Goal: Task Accomplishment & Management: Manage account settings

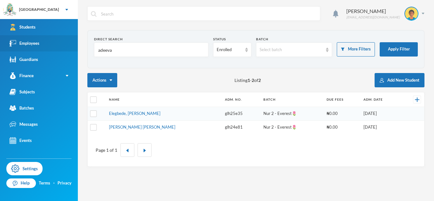
click at [52, 50] on link "Employees" at bounding box center [39, 43] width 78 height 16
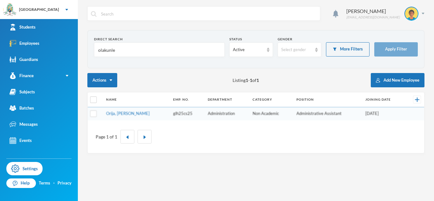
click at [108, 49] on input "olakunle" at bounding box center [160, 50] width 124 height 14
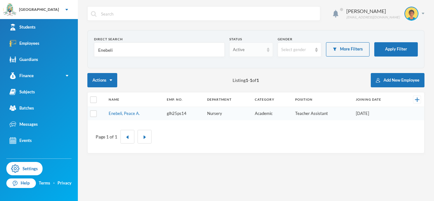
type input "Enebeli"
click at [255, 51] on div "Active" at bounding box center [248, 50] width 31 height 6
click at [245, 74] on span "Left Institution" at bounding box center [247, 74] width 29 height 5
click at [129, 115] on link "Enebeli, Great A." at bounding box center [124, 113] width 31 height 5
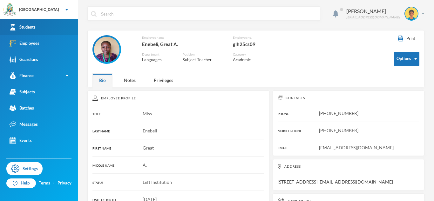
click at [53, 22] on link "Students" at bounding box center [39, 27] width 78 height 16
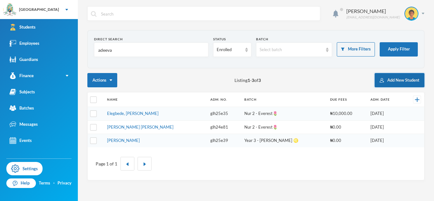
click at [386, 81] on button "Add New Student" at bounding box center [400, 80] width 50 height 14
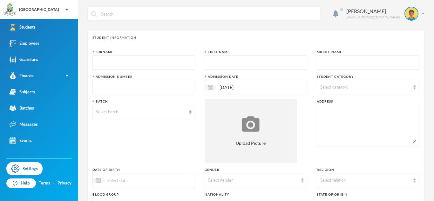
click at [158, 60] on input "text" at bounding box center [144, 63] width 96 height 14
type input "a"
type input "[PERSON_NAME]"
click at [237, 64] on input "text" at bounding box center [256, 63] width 96 height 14
type input "Darasimi"
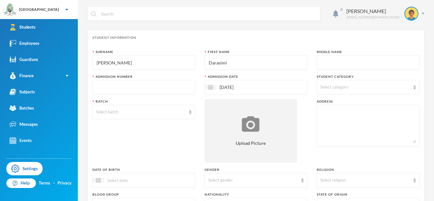
click at [329, 63] on input "text" at bounding box center [368, 63] width 96 height 14
type input "Adediwura"
click at [123, 89] on input "text" at bounding box center [144, 87] width 96 height 14
type input "glh25c63"
click at [330, 91] on div "Select category" at bounding box center [368, 87] width 103 height 14
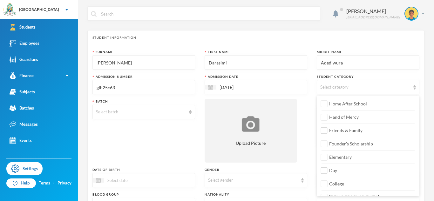
scroll to position [75, 0]
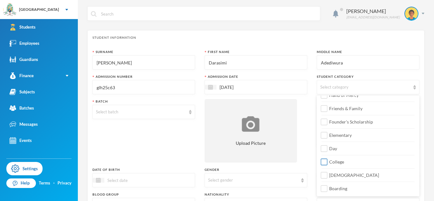
click at [335, 160] on span "College" at bounding box center [337, 161] width 20 height 5
click at [328, 160] on input "College" at bounding box center [324, 162] width 7 height 7
checkbox input "true"
click at [306, 143] on div "Surname [PERSON_NAME] First Name [PERSON_NAME] Middle Name Adediwura Admission …" at bounding box center [256, 172] width 327 height 244
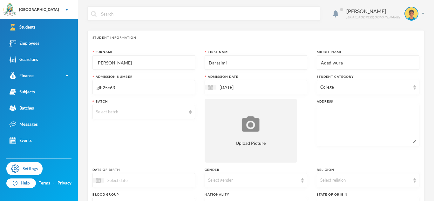
click at [321, 90] on div "College" at bounding box center [368, 87] width 103 height 14
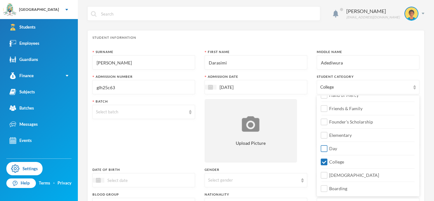
click at [325, 148] on input "Day" at bounding box center [324, 149] width 7 height 7
checkbox input "true"
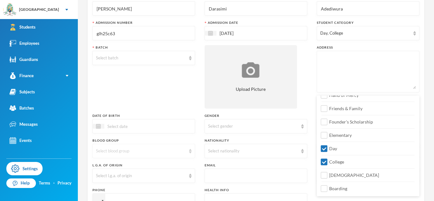
scroll to position [57, 0]
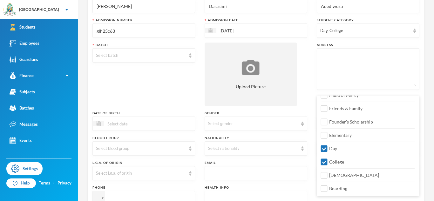
click at [129, 127] on div at bounding box center [144, 124] width 103 height 14
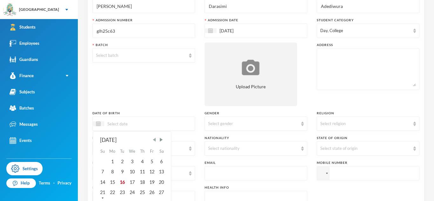
click at [155, 141] on span "Previous Month" at bounding box center [155, 140] width 6 height 6
click at [110, 182] on div "14" at bounding box center [112, 182] width 10 height 10
type input "14/07/002013"
click at [211, 123] on div "Select gender" at bounding box center [253, 124] width 90 height 6
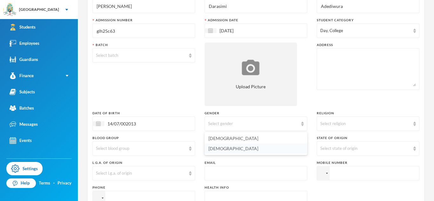
click at [220, 148] on span "[DEMOGRAPHIC_DATA]" at bounding box center [234, 148] width 50 height 5
click at [230, 152] on div "Select nationality" at bounding box center [256, 148] width 103 height 14
click at [211, 150] on div "Select nationality" at bounding box center [253, 149] width 90 height 6
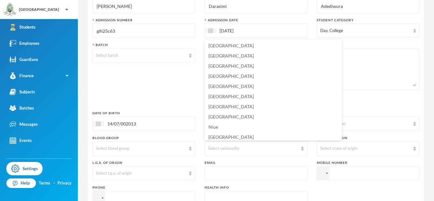
scroll to position [1549, 0]
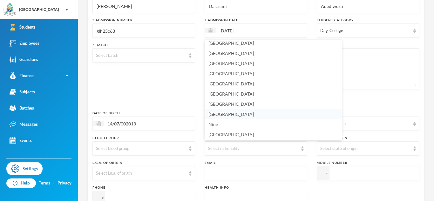
click at [214, 113] on span "[GEOGRAPHIC_DATA]" at bounding box center [231, 114] width 45 height 5
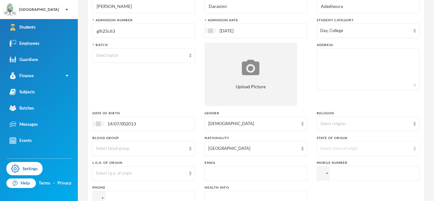
click at [340, 146] on div "Select state of origin" at bounding box center [365, 149] width 90 height 6
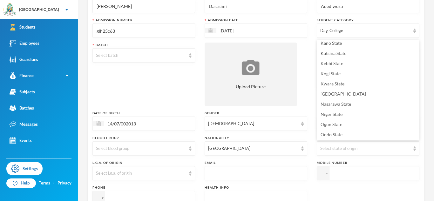
scroll to position [202, 0]
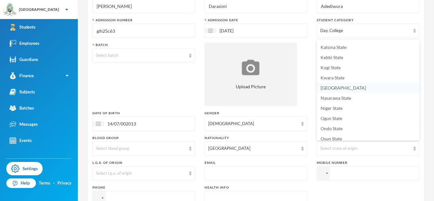
click at [331, 88] on span "[GEOGRAPHIC_DATA]" at bounding box center [343, 87] width 45 height 5
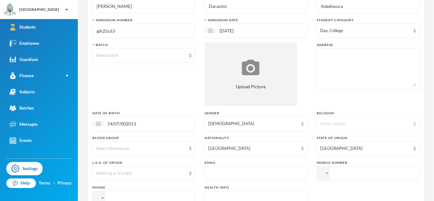
click at [328, 124] on div "Select religion" at bounding box center [365, 124] width 90 height 6
click at [325, 129] on div "Select religion" at bounding box center [368, 124] width 103 height 14
click at [153, 153] on div "Select blood group" at bounding box center [144, 148] width 103 height 14
click at [96, 124] on span "O+" at bounding box center [99, 123] width 6 height 5
click at [102, 174] on div "Select l.g.a. of origin" at bounding box center [141, 173] width 90 height 6
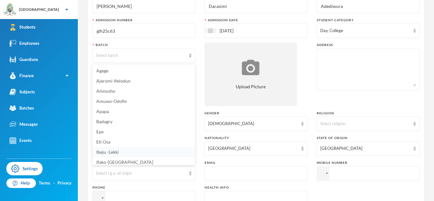
scroll to position [2, 0]
click at [106, 158] on span "Ifako-[GEOGRAPHIC_DATA]" at bounding box center [124, 159] width 57 height 5
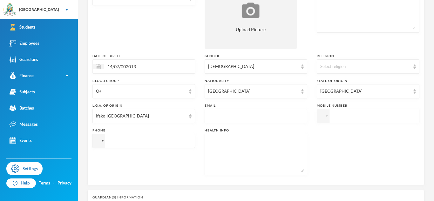
scroll to position [119, 0]
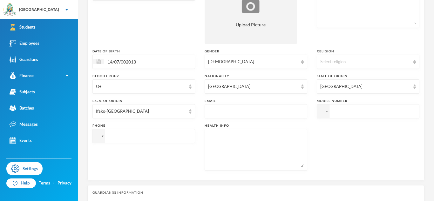
click at [142, 140] on input "tel" at bounding box center [144, 136] width 103 height 14
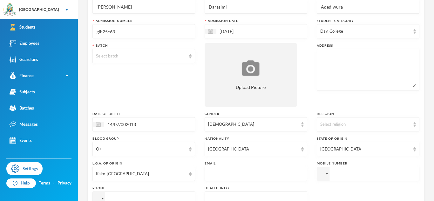
scroll to position [0, 0]
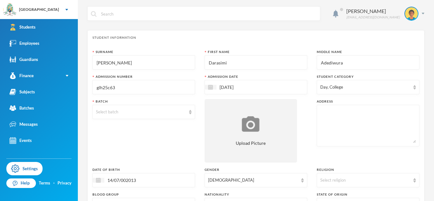
click at [328, 118] on textarea at bounding box center [368, 125] width 96 height 35
type textarea "[STREET_ADDRESS][PERSON_NAME]"
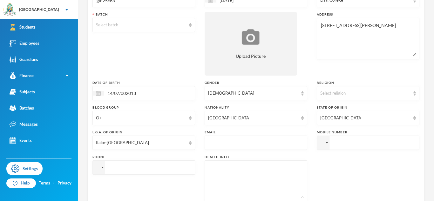
scroll to position [95, 0]
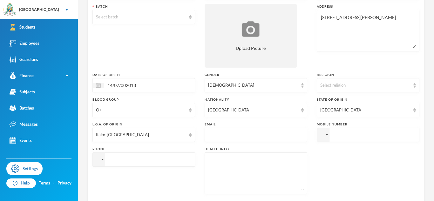
click at [220, 160] on textarea at bounding box center [256, 173] width 96 height 35
type textarea "NIL"
click at [328, 16] on textarea "[STREET_ADDRESS][PERSON_NAME]" at bounding box center [368, 30] width 96 height 35
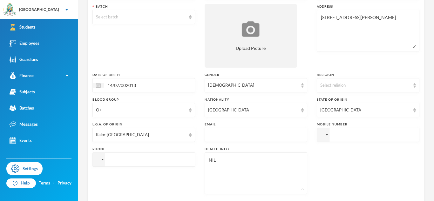
paste textarea "Solagbade [PERSON_NAME][GEOGRAPHIC_DATA],"
type textarea "[STREET_ADDRESS][PERSON_NAME],"
click at [160, 159] on input "tel" at bounding box center [144, 160] width 103 height 14
paste input "08031890092"
click at [120, 158] on input "[PHONE_NUMBER]" at bounding box center [144, 160] width 103 height 14
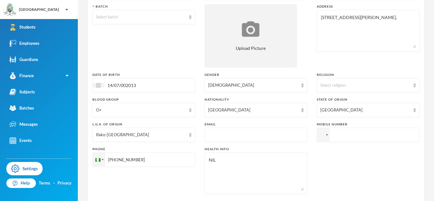
type input "[PHONE_NUMBER]"
click at [372, 134] on input "tel" at bounding box center [368, 135] width 103 height 14
paste input "08031890092"
click at [345, 135] on input "[PHONE_NUMBER]" at bounding box center [368, 135] width 103 height 14
type input "[PHONE_NUMBER]"
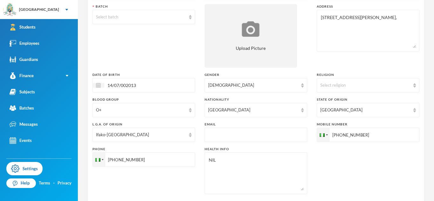
click at [263, 137] on input "text" at bounding box center [256, 135] width 96 height 14
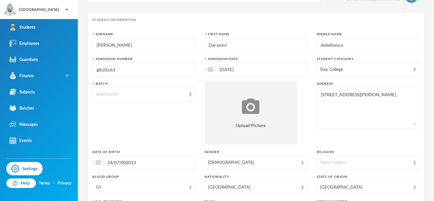
scroll to position [16, 0]
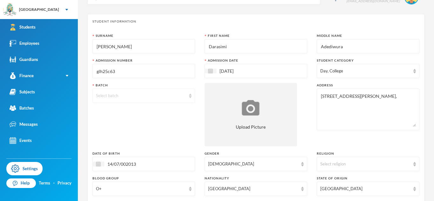
click at [156, 94] on div "Select batch" at bounding box center [141, 96] width 90 height 6
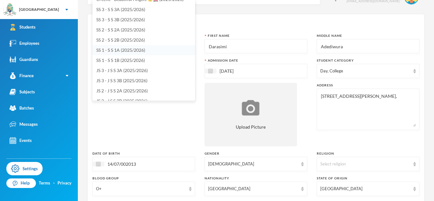
scroll to position [0, 0]
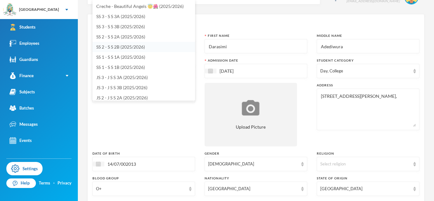
click at [133, 48] on span "SS 2 - S S 2B (2025/2026)" at bounding box center [120, 46] width 49 height 5
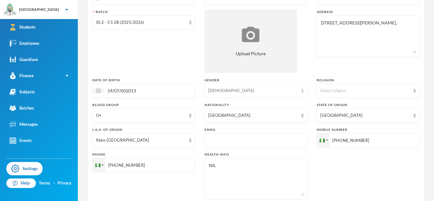
scroll to position [101, 0]
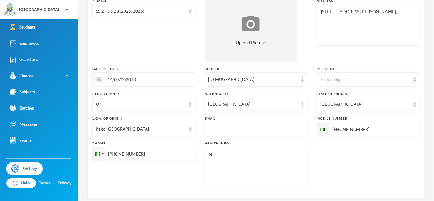
click at [338, 131] on input "[PHONE_NUMBER]" at bounding box center [368, 129] width 103 height 14
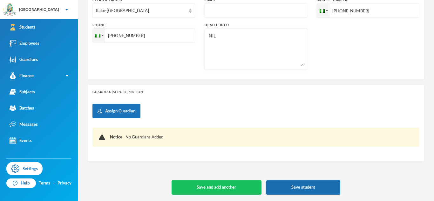
click at [289, 190] on button "Save student" at bounding box center [303, 188] width 74 height 14
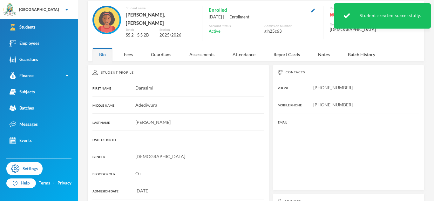
scroll to position [116, 0]
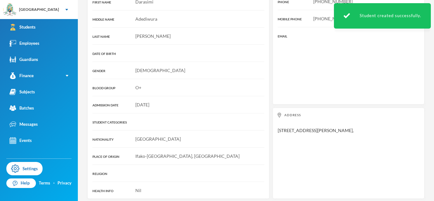
click at [268, 119] on div "Student Profile FIRST NAME [PERSON_NAME] MIDDLE NAME Adediwura LAST NAME [PERSO…" at bounding box center [178, 89] width 182 height 220
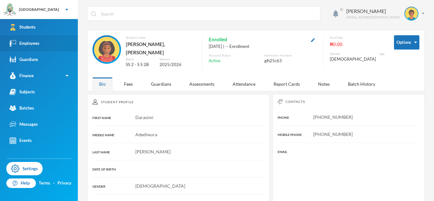
click at [46, 35] on link "Employees" at bounding box center [39, 43] width 78 height 16
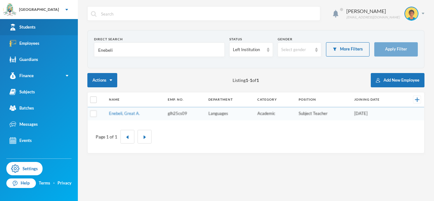
click at [44, 29] on link "Students" at bounding box center [39, 27] width 78 height 16
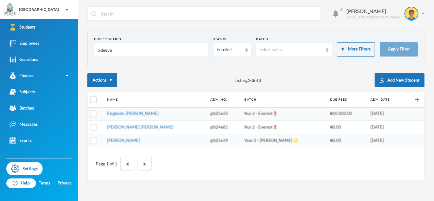
click at [105, 52] on input "adeeva" at bounding box center [151, 50] width 107 height 14
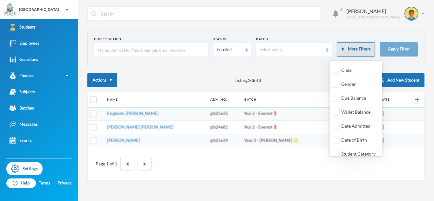
click at [354, 55] on button "More Filters" at bounding box center [356, 49] width 38 height 14
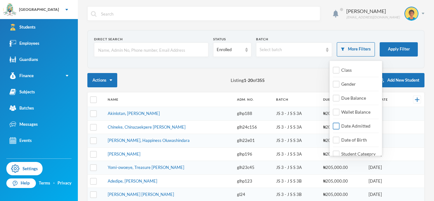
click at [339, 126] on input "Date Admitted" at bounding box center [336, 126] width 7 height 7
checkbox input "true"
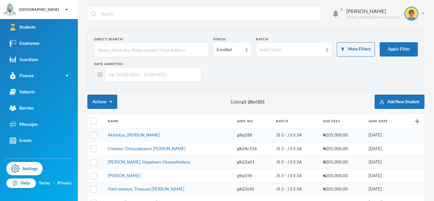
click at [188, 76] on input "text" at bounding box center [152, 74] width 92 height 14
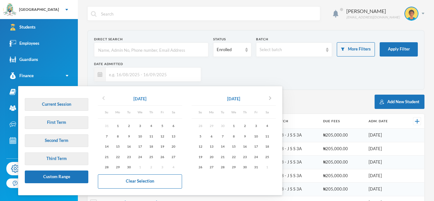
click at [105, 97] on icon "chevron_left" at bounding box center [104, 98] width 8 height 8
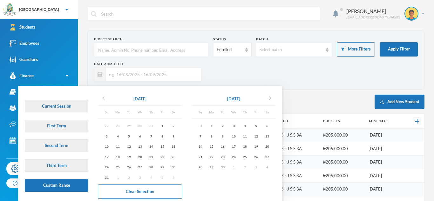
click at [105, 97] on icon "chevron_left" at bounding box center [104, 98] width 8 height 8
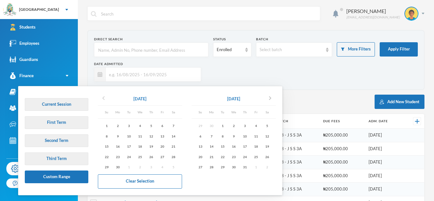
click at [105, 97] on icon "chevron_left" at bounding box center [104, 98] width 8 height 8
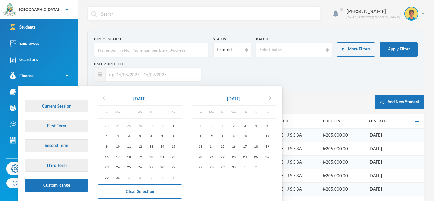
click at [105, 97] on icon "chevron_left" at bounding box center [104, 98] width 8 height 8
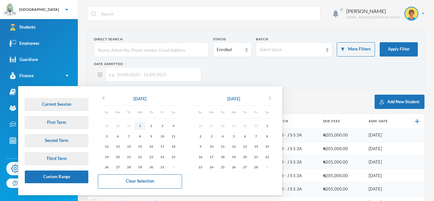
click at [140, 127] on div "1" at bounding box center [139, 126] width 11 height 8
click at [272, 96] on icon "chevron_right" at bounding box center [270, 98] width 8 height 8
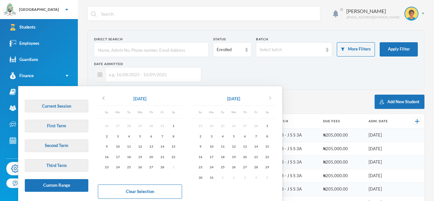
click at [272, 96] on icon "chevron_right" at bounding box center [270, 98] width 8 height 8
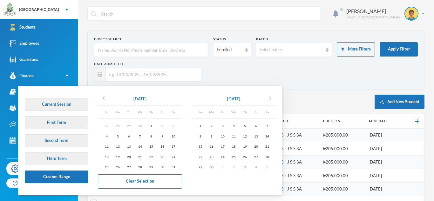
click at [272, 96] on icon "chevron_right" at bounding box center [270, 98] width 8 height 8
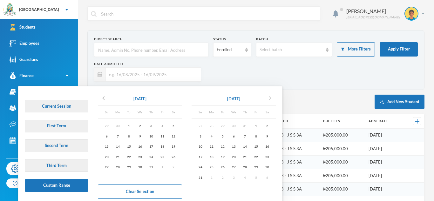
click at [272, 96] on icon "chevron_right" at bounding box center [270, 98] width 8 height 8
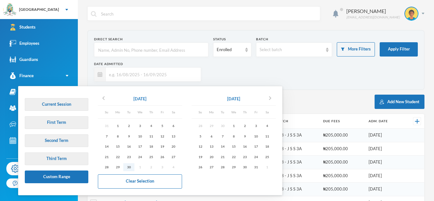
click at [132, 165] on div "30" at bounding box center [128, 167] width 11 height 8
type input "[DATE] - [DATE]"
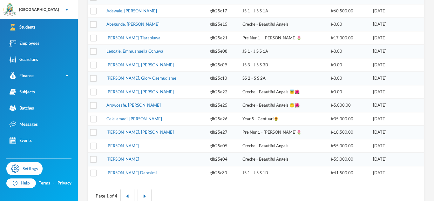
scroll to position [237, 0]
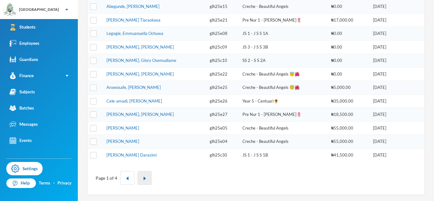
click at [143, 179] on img "button" at bounding box center [145, 179] width 4 height 4
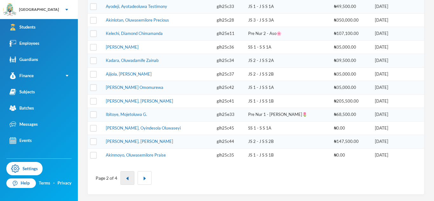
click at [129, 176] on button "button" at bounding box center [127, 178] width 14 height 14
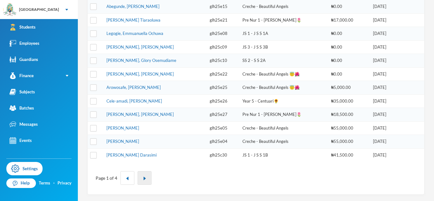
click at [144, 175] on button "button" at bounding box center [145, 178] width 14 height 14
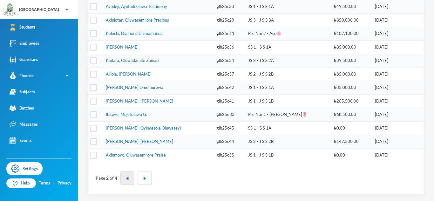
click at [130, 179] on button "button" at bounding box center [127, 178] width 14 height 14
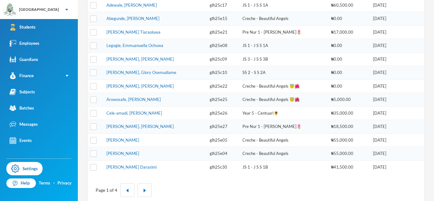
scroll to position [224, 0]
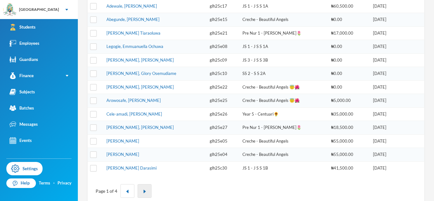
click at [146, 189] on button "button" at bounding box center [145, 191] width 14 height 14
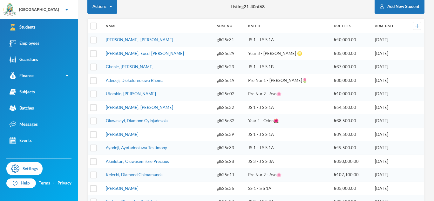
scroll to position [94, 0]
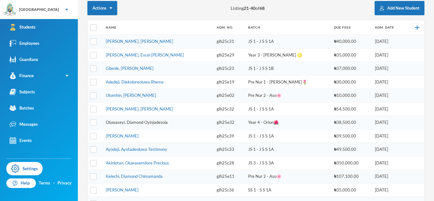
click at [147, 123] on link "Oluwaseyi, Diamond Oyinjadesola" at bounding box center [137, 122] width 62 height 5
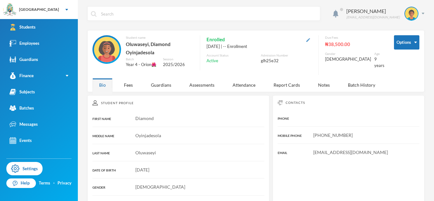
click at [310, 39] on img "button" at bounding box center [308, 40] width 4 height 4
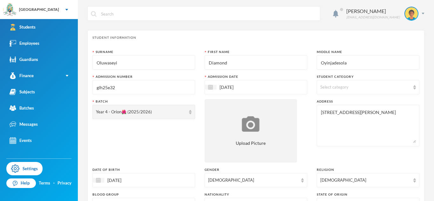
click at [173, 86] on input "glh25e32" at bounding box center [144, 87] width 96 height 14
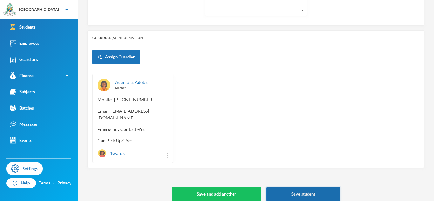
click at [272, 192] on button "Save student" at bounding box center [303, 194] width 74 height 14
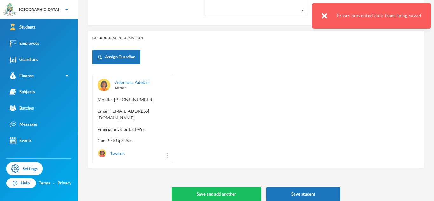
scroll to position [0, 0]
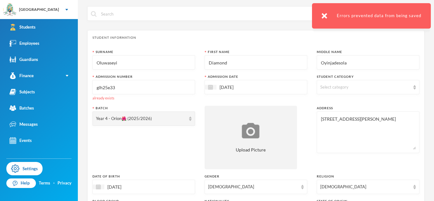
click at [142, 88] on input "glh25e33" at bounding box center [144, 87] width 96 height 14
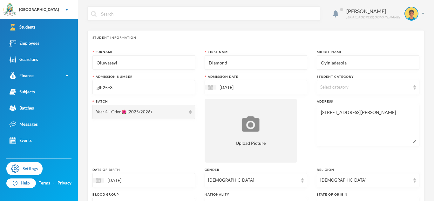
type input "glh25e32"
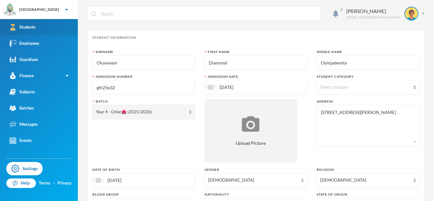
click at [74, 26] on link "Students" at bounding box center [39, 27] width 78 height 16
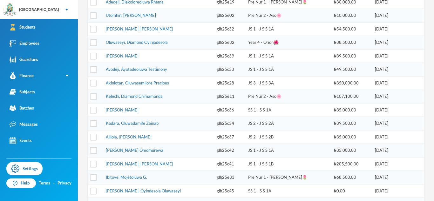
scroll to position [175, 0]
click at [124, 174] on link "Ibitoye, Mojetoluwa G." at bounding box center [126, 176] width 41 height 5
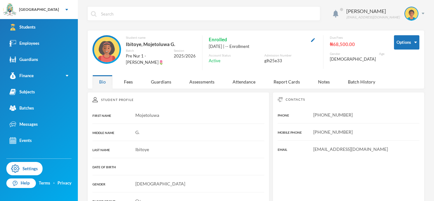
click at [313, 41] on button "button" at bounding box center [313, 39] width 8 height 7
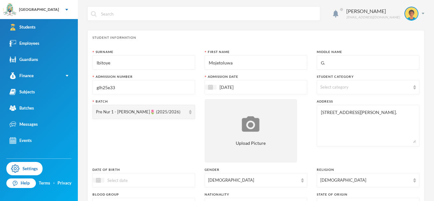
click at [189, 89] on input "glh25e33" at bounding box center [144, 87] width 96 height 14
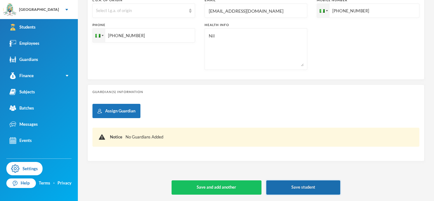
type input "glh25e34"
click at [292, 184] on button "Save student" at bounding box center [303, 188] width 74 height 14
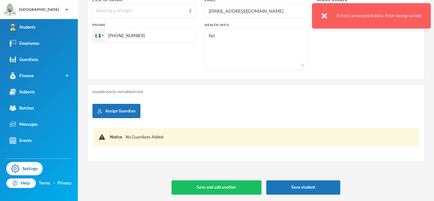
scroll to position [0, 0]
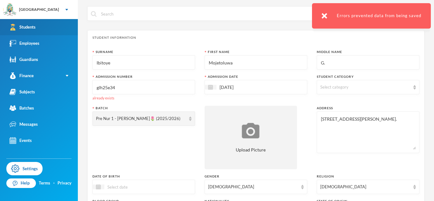
click at [73, 24] on link "Students" at bounding box center [39, 27] width 78 height 16
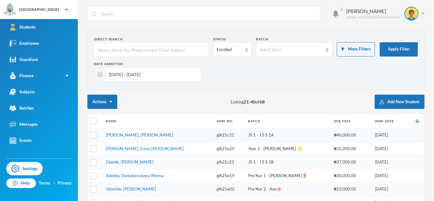
click at [137, 77] on input "[DATE] - [DATE]" at bounding box center [152, 74] width 92 height 14
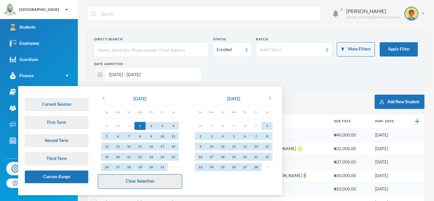
click at [173, 182] on button "Clear Selection" at bounding box center [140, 182] width 84 height 14
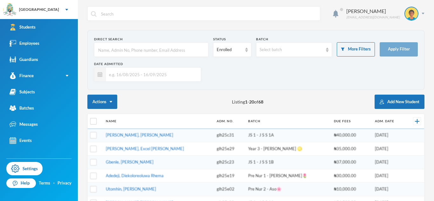
click at [163, 75] on input "text" at bounding box center [152, 74] width 92 height 14
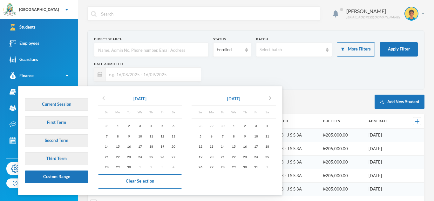
click at [100, 99] on icon "chevron_left" at bounding box center [104, 98] width 8 height 8
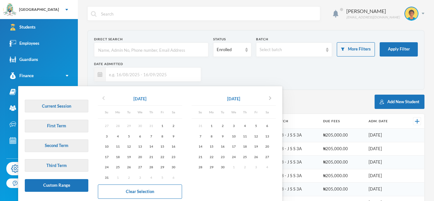
click at [100, 99] on icon "chevron_left" at bounding box center [104, 98] width 8 height 8
click at [127, 128] on div "1" at bounding box center [128, 126] width 11 height 8
click at [274, 99] on icon "chevron_right" at bounding box center [270, 98] width 8 height 8
click at [105, 176] on div "31" at bounding box center [106, 178] width 11 height 8
type input "[DATE] - [DATE]"
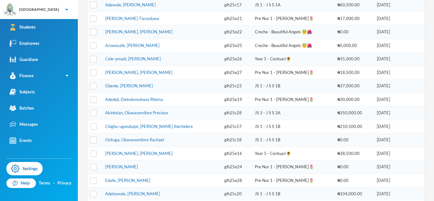
scroll to position [169, 0]
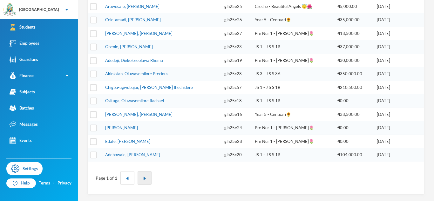
click at [140, 178] on button "button" at bounding box center [145, 178] width 14 height 14
click at [148, 173] on button "button" at bounding box center [145, 178] width 14 height 14
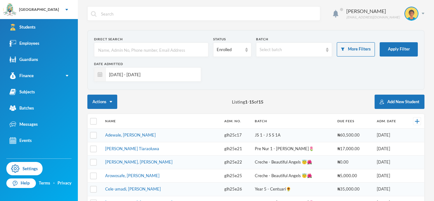
click at [169, 72] on input "[DATE] - [DATE]" at bounding box center [152, 74] width 92 height 14
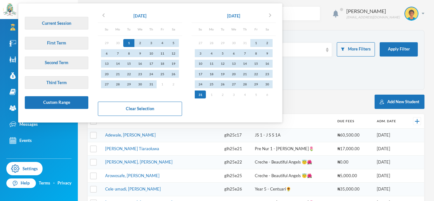
click at [188, 85] on div "chevron_left [DATE] Su Mo Tu We Th Fr Sa 29 30 1 2 3 4 5 6 7 8 9 10 11 12 13 14…" at bounding box center [187, 63] width 178 height 106
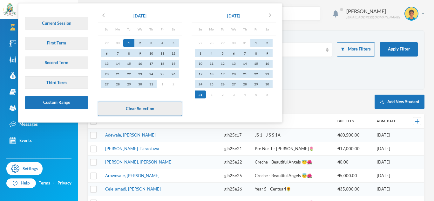
click at [179, 105] on button "Clear Selection" at bounding box center [140, 109] width 84 height 14
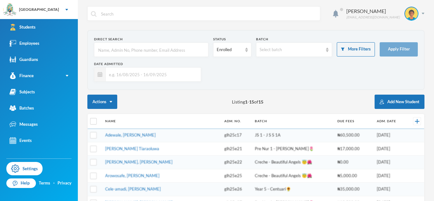
click at [124, 78] on input "text" at bounding box center [152, 74] width 92 height 14
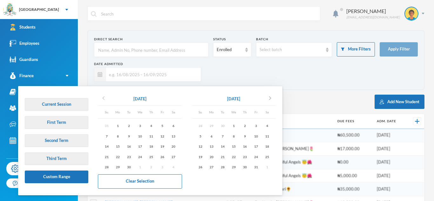
click at [106, 98] on icon "chevron_left" at bounding box center [104, 98] width 8 height 8
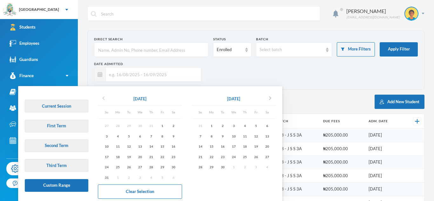
click at [104, 98] on icon "chevron_left" at bounding box center [104, 98] width 8 height 8
click at [129, 125] on div "1" at bounding box center [128, 126] width 11 height 8
click at [271, 101] on icon "chevron_right" at bounding box center [270, 98] width 8 height 8
click at [224, 168] on div "30" at bounding box center [222, 167] width 11 height 8
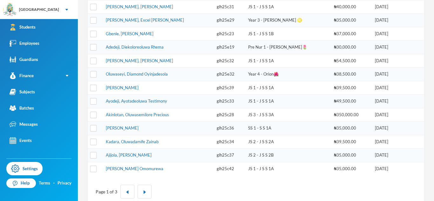
scroll to position [232, 0]
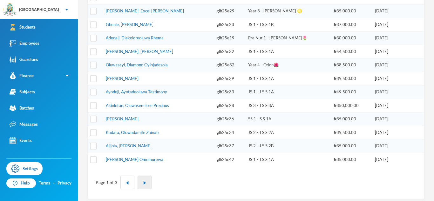
click at [147, 181] on button "button" at bounding box center [145, 183] width 14 height 14
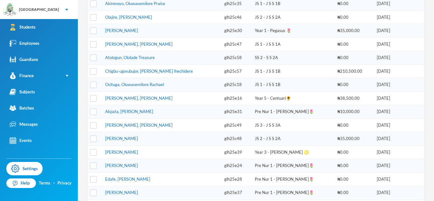
scroll to position [0, 0]
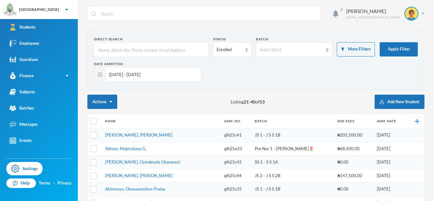
click at [122, 78] on input "[DATE] - [DATE]" at bounding box center [152, 74] width 92 height 14
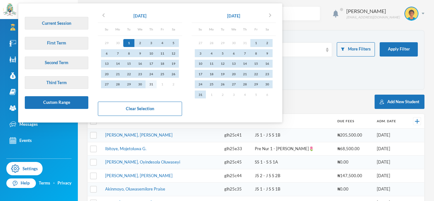
click at [155, 84] on div "31" at bounding box center [151, 84] width 11 height 8
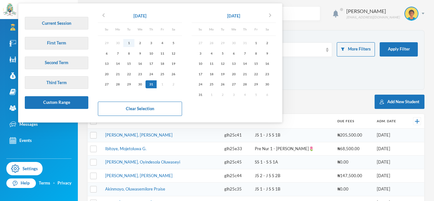
click at [127, 39] on div "1" at bounding box center [128, 43] width 11 height 8
click at [151, 81] on div "31" at bounding box center [151, 84] width 11 height 8
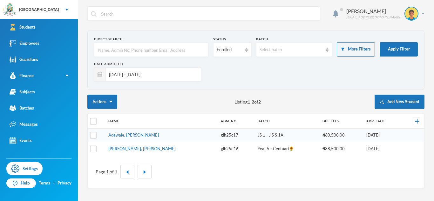
click at [164, 73] on input "[DATE] - [DATE]" at bounding box center [152, 74] width 92 height 14
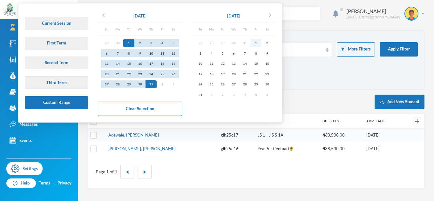
click at [256, 41] on div "1" at bounding box center [256, 43] width 11 height 8
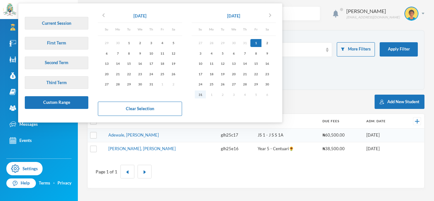
click at [199, 94] on div "31" at bounding box center [200, 95] width 11 height 8
type input "[DATE] - [DATE]"
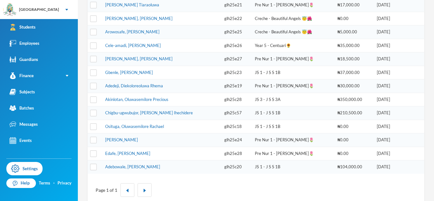
scroll to position [131, 0]
click at [134, 153] on link "Edafe, [PERSON_NAME]" at bounding box center [127, 152] width 45 height 5
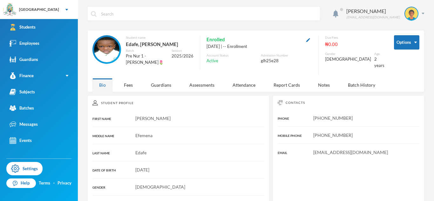
click at [311, 41] on div "Enrolled" at bounding box center [260, 39] width 106 height 8
click at [312, 40] on button "button" at bounding box center [309, 39] width 8 height 7
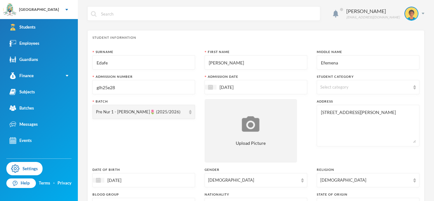
click at [196, 87] on div "Surname Edafe First Name [PERSON_NAME] Middle Name Efemena Admission Number glh…" at bounding box center [256, 172] width 327 height 244
click at [189, 87] on input "glh25e28" at bounding box center [144, 87] width 96 height 14
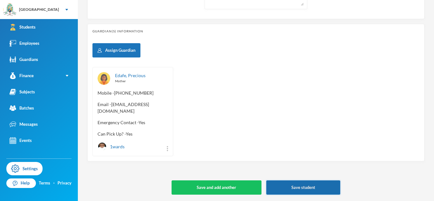
click at [302, 193] on button "Save student" at bounding box center [303, 188] width 74 height 14
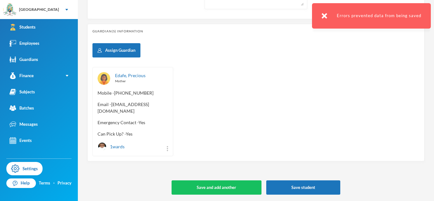
scroll to position [0, 0]
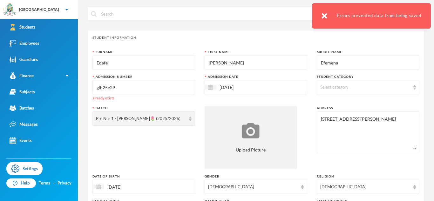
click at [128, 88] on input "glh25e29" at bounding box center [144, 87] width 96 height 14
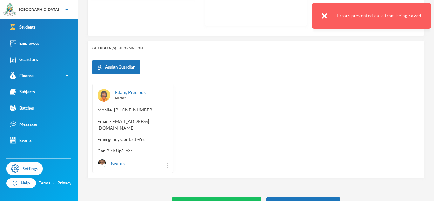
scroll to position [280, 0]
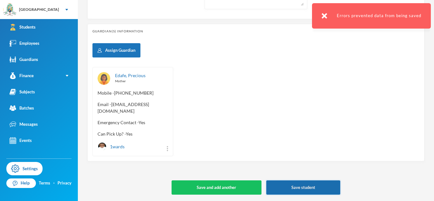
type input "glh25e"
click at [301, 192] on button "Save student" at bounding box center [303, 188] width 74 height 14
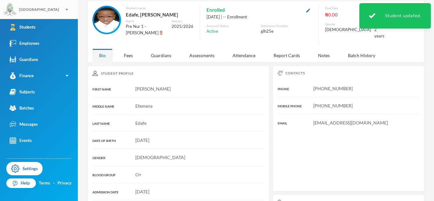
scroll to position [116, 0]
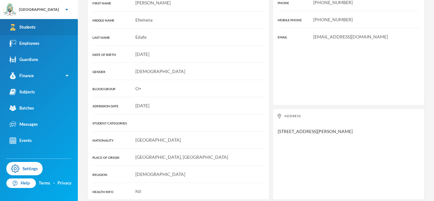
click at [25, 23] on link "Students" at bounding box center [39, 27] width 78 height 16
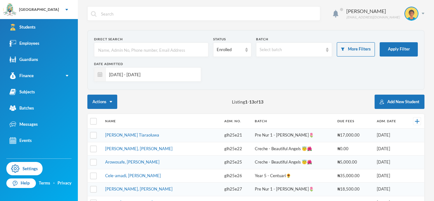
click at [172, 77] on input "[DATE] - [DATE]" at bounding box center [152, 74] width 92 height 14
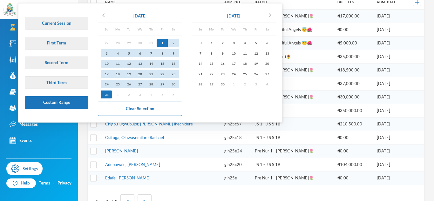
scroll to position [142, 0]
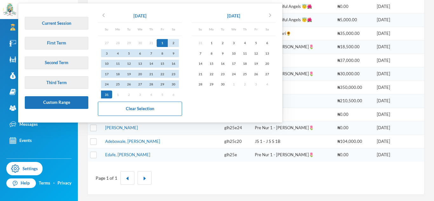
click at [299, 55] on td "JS 1 - J S S 1B" at bounding box center [293, 61] width 83 height 14
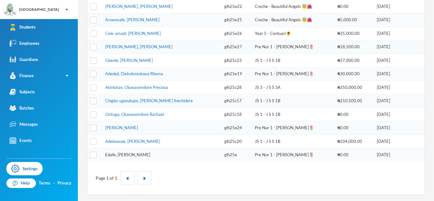
click at [136, 155] on link "Edafe, [PERSON_NAME]" at bounding box center [127, 154] width 45 height 5
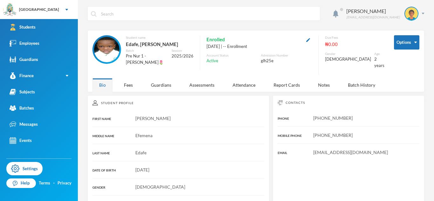
click at [312, 41] on button "button" at bounding box center [309, 39] width 8 height 7
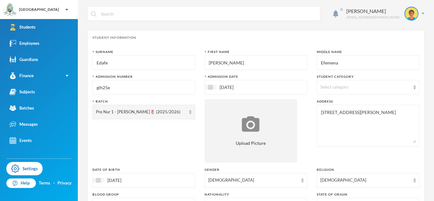
click at [160, 85] on input "glh25e" at bounding box center [144, 87] width 96 height 14
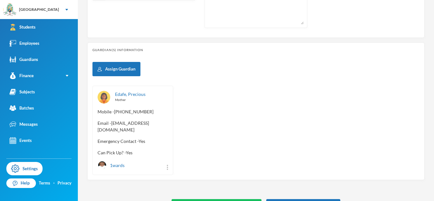
scroll to position [280, 0]
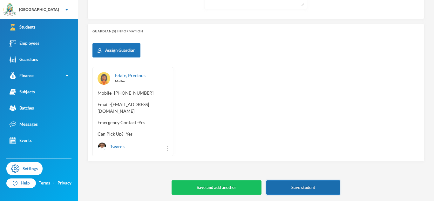
type input "glh25e28"
click at [276, 193] on button "Save student" at bounding box center [303, 188] width 74 height 14
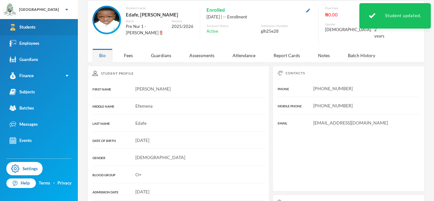
scroll to position [116, 0]
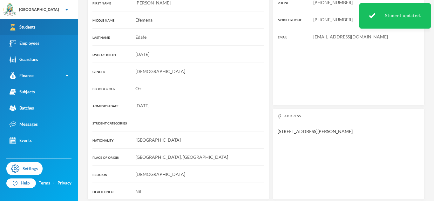
click at [44, 28] on link "Students" at bounding box center [39, 27] width 78 height 16
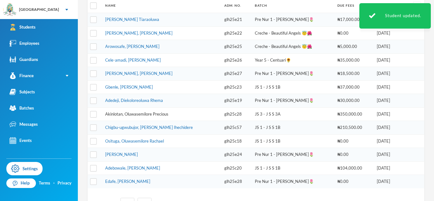
click at [140, 114] on link "Akinlotan, Oluwasemilore Precious" at bounding box center [136, 114] width 63 height 5
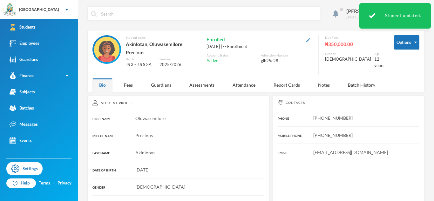
click at [310, 40] on img "button" at bounding box center [308, 40] width 4 height 4
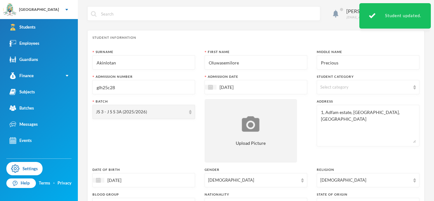
click at [178, 80] on input "glh25c28" at bounding box center [144, 87] width 96 height 14
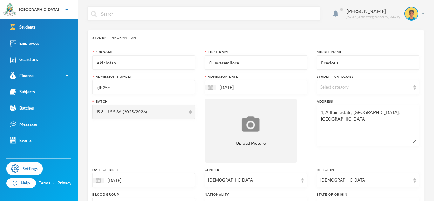
scroll to position [280, 0]
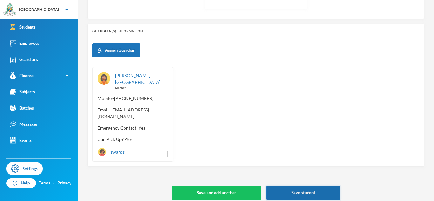
type input "glh25c"
click at [306, 190] on button "Save student" at bounding box center [303, 193] width 74 height 14
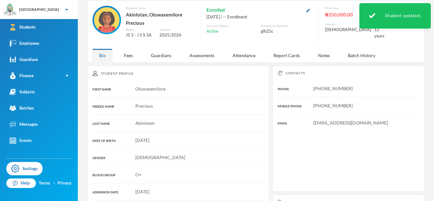
scroll to position [120, 0]
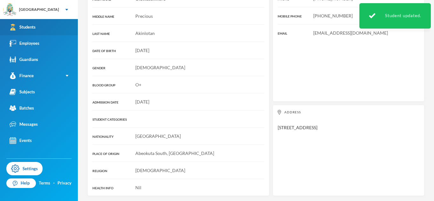
click at [70, 27] on link "Students" at bounding box center [39, 27] width 78 height 16
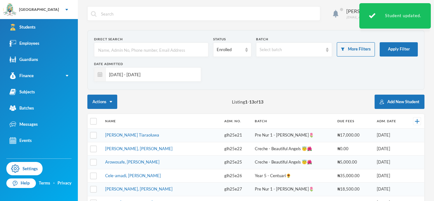
click at [132, 73] on input "[DATE] - [DATE]" at bounding box center [152, 74] width 92 height 14
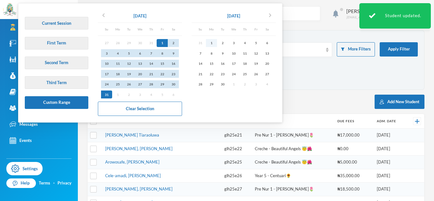
click at [209, 43] on div "1" at bounding box center [211, 43] width 11 height 8
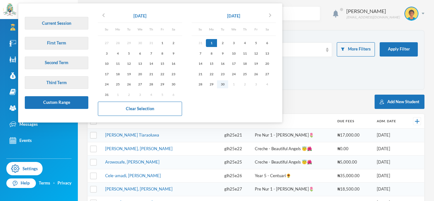
click at [222, 85] on div "30" at bounding box center [222, 84] width 11 height 8
type input "[DATE] - [DATE]"
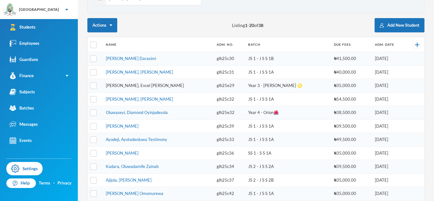
scroll to position [46, 0]
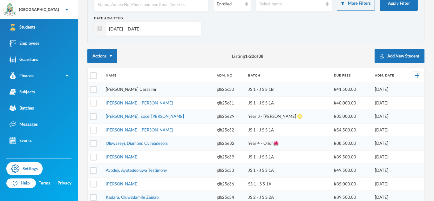
click at [142, 88] on link "[PERSON_NAME] Darasimi" at bounding box center [131, 89] width 50 height 5
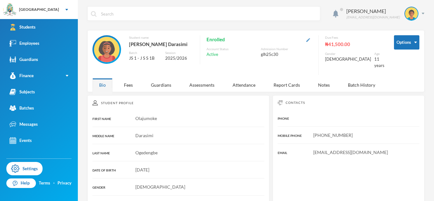
click at [310, 41] on img "button" at bounding box center [308, 40] width 4 height 4
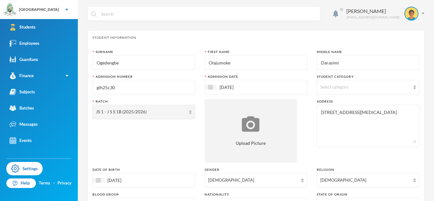
click at [152, 86] on input "glh25c30" at bounding box center [144, 87] width 96 height 14
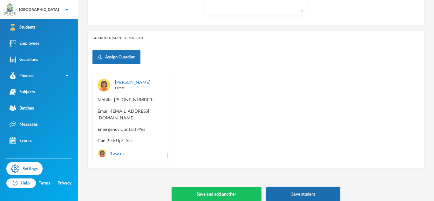
type input "glh25c"
click at [308, 190] on button "Save student" at bounding box center [303, 194] width 74 height 14
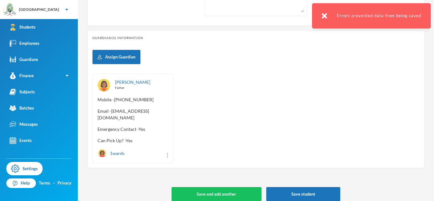
scroll to position [0, 0]
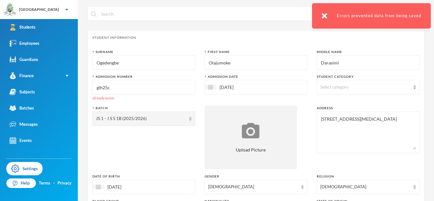
click at [177, 85] on input "glh25c" at bounding box center [144, 87] width 96 height 14
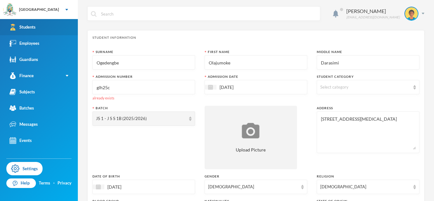
click at [46, 25] on link "Students" at bounding box center [39, 27] width 78 height 16
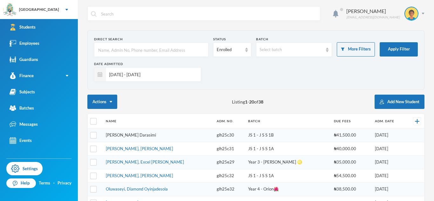
scroll to position [45, 0]
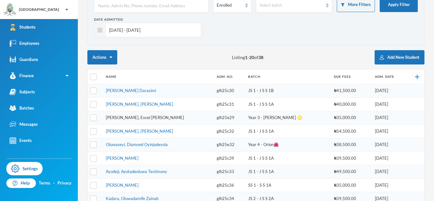
click at [132, 118] on link "[PERSON_NAME], Excel [PERSON_NAME]" at bounding box center [145, 117] width 78 height 5
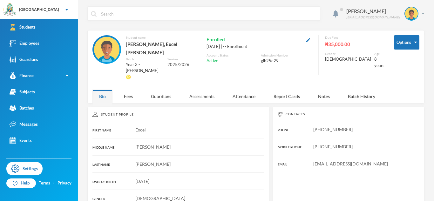
click at [312, 43] on button "button" at bounding box center [309, 39] width 8 height 7
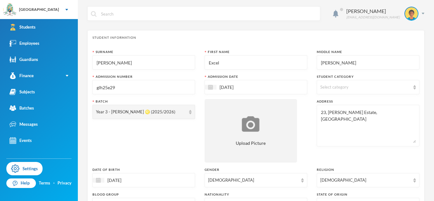
click at [148, 85] on input "glh25e29" at bounding box center [144, 87] width 96 height 14
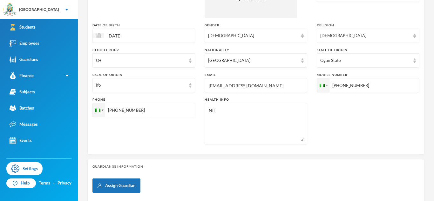
scroll to position [266, 0]
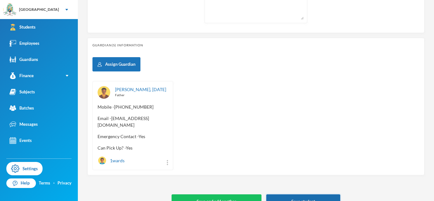
type input "glh25e"
click at [306, 196] on button "Save student" at bounding box center [303, 202] width 74 height 14
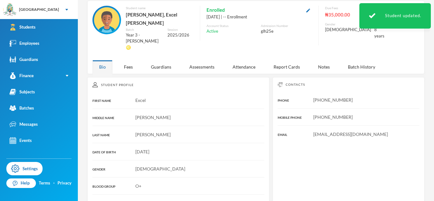
scroll to position [86, 0]
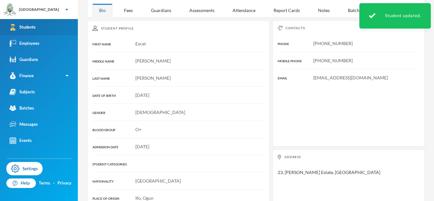
click at [45, 27] on link "Students" at bounding box center [39, 27] width 78 height 16
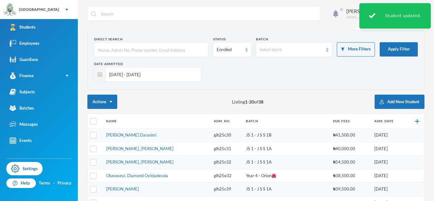
click at [144, 73] on input "[DATE] - [DATE]" at bounding box center [152, 74] width 92 height 14
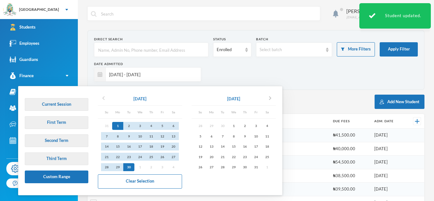
click at [104, 97] on icon "chevron_left" at bounding box center [104, 98] width 8 height 8
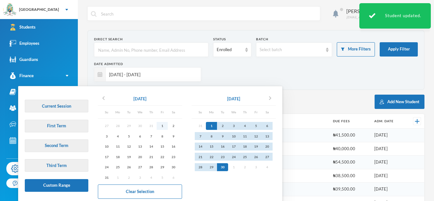
click at [160, 128] on div "1" at bounding box center [162, 126] width 11 height 8
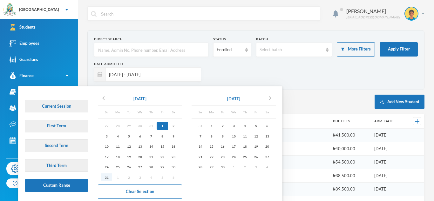
click at [107, 175] on div "31" at bounding box center [106, 178] width 11 height 8
type input "[DATE] - [DATE]"
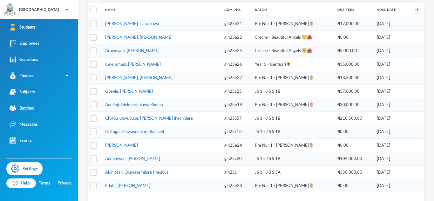
scroll to position [142, 0]
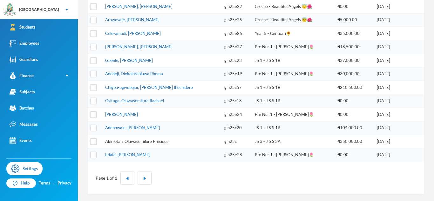
click at [163, 141] on link "Akinlotan, Oluwasemilore Precious" at bounding box center [136, 141] width 63 height 5
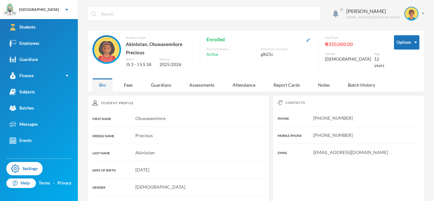
click at [310, 38] on img "button" at bounding box center [308, 40] width 4 height 4
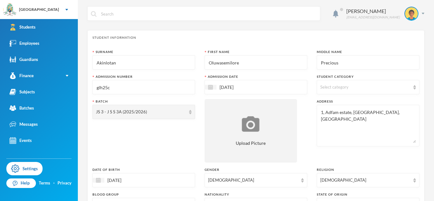
click at [144, 88] on input "glh25c" at bounding box center [144, 87] width 96 height 14
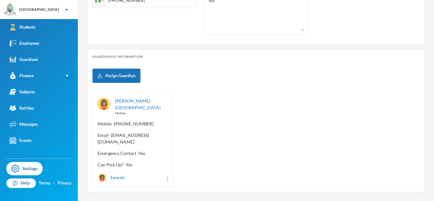
scroll to position [280, 0]
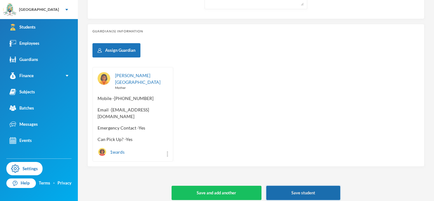
type input "glh25c29"
click at [311, 186] on button "Save student" at bounding box center [303, 193] width 74 height 14
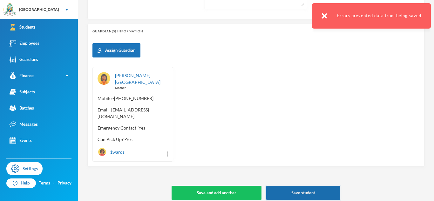
scroll to position [0, 0]
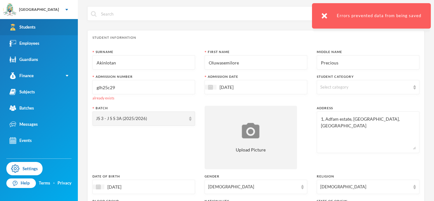
click at [34, 32] on link "Students" at bounding box center [39, 27] width 78 height 16
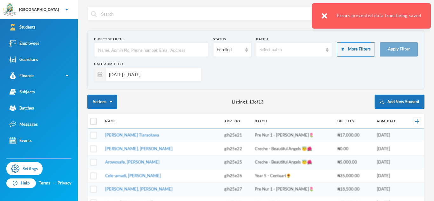
click at [145, 75] on input "[DATE] - [DATE]" at bounding box center [152, 74] width 92 height 14
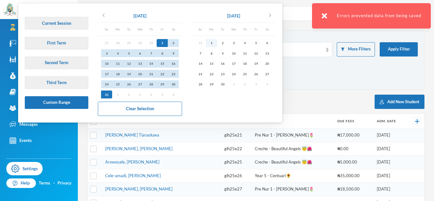
click at [211, 44] on div "1" at bounding box center [211, 43] width 11 height 8
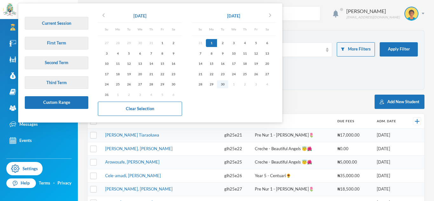
click at [225, 85] on div "30" at bounding box center [222, 84] width 11 height 8
type input "[DATE] - [DATE]"
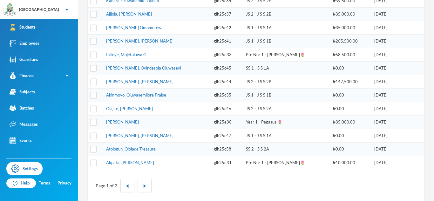
scroll to position [236, 0]
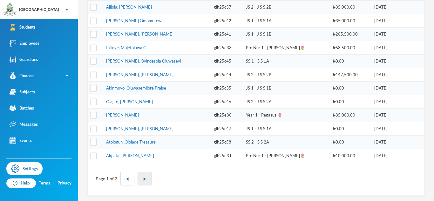
click at [141, 177] on button "button" at bounding box center [145, 179] width 14 height 14
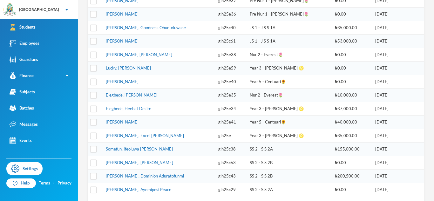
scroll to position [177, 0]
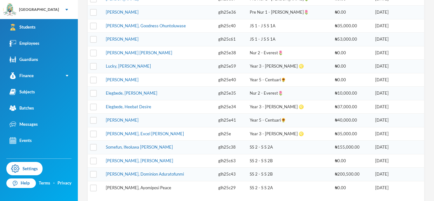
click at [145, 186] on link "[PERSON_NAME], Ayomiposi Peace" at bounding box center [138, 187] width 65 height 5
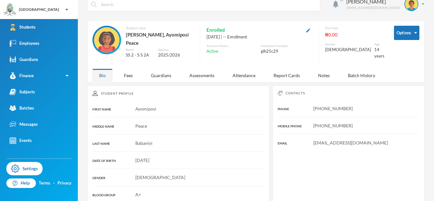
scroll to position [3, 0]
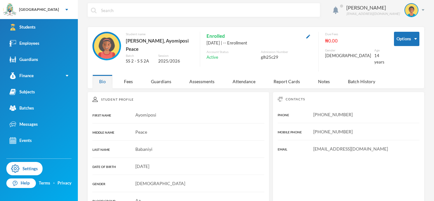
click at [312, 39] on button "button" at bounding box center [309, 35] width 8 height 7
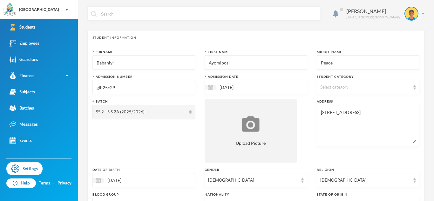
click at [317, 36] on div "Student Information" at bounding box center [256, 37] width 327 height 5
click at [187, 85] on input "glh25c29" at bounding box center [144, 87] width 96 height 14
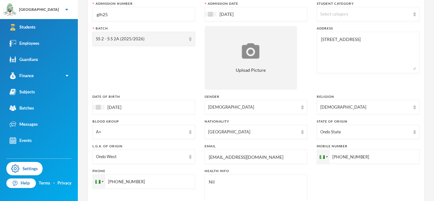
scroll to position [273, 0]
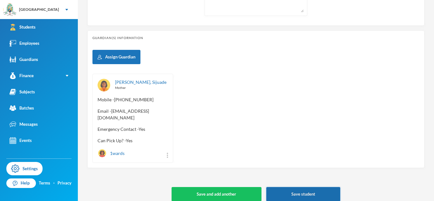
type input "glh25"
click at [280, 187] on button "Save student" at bounding box center [303, 194] width 74 height 14
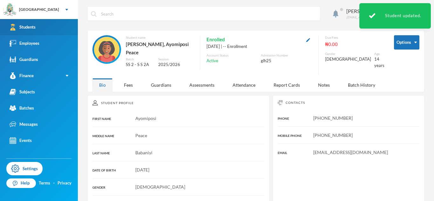
click at [65, 28] on link "Students" at bounding box center [39, 27] width 78 height 16
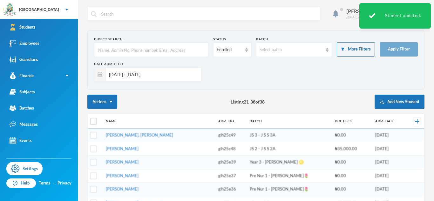
click at [108, 73] on input "[DATE] - [DATE]" at bounding box center [152, 74] width 92 height 14
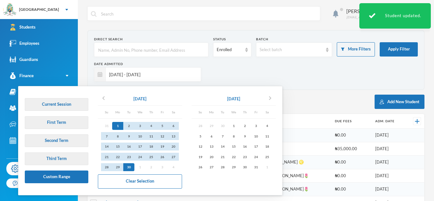
click at [118, 74] on input "[DATE] - [DATE]" at bounding box center [152, 74] width 92 height 14
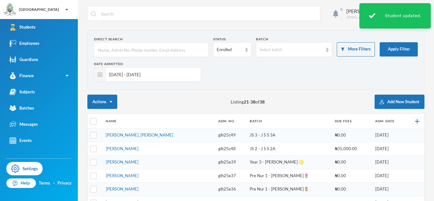
click at [114, 69] on input "[DATE] - [DATE]" at bounding box center [152, 74] width 92 height 14
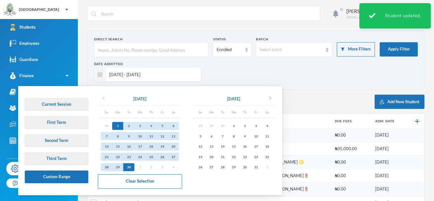
click at [104, 98] on icon "chevron_left" at bounding box center [104, 98] width 8 height 8
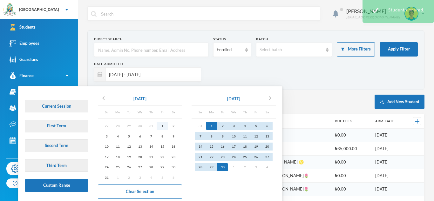
click at [165, 125] on div "1" at bounding box center [162, 126] width 11 height 8
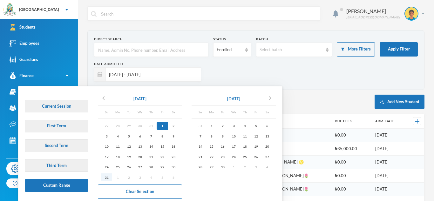
click at [108, 176] on div "31" at bounding box center [106, 178] width 11 height 8
type input "[DATE] - [DATE]"
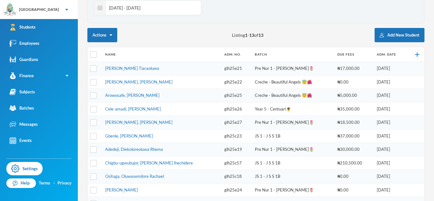
scroll to position [142, 0]
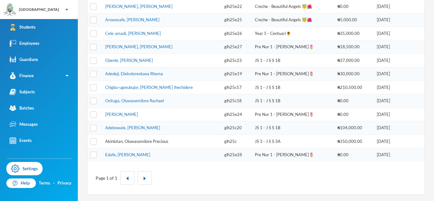
click at [163, 143] on link "Akinlotan, Oluwasemilore Precious" at bounding box center [136, 141] width 63 height 5
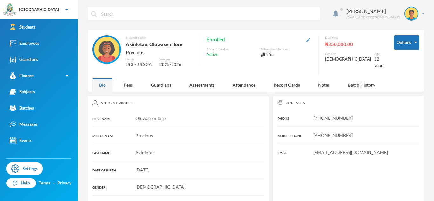
click at [310, 39] on img "button" at bounding box center [308, 40] width 4 height 4
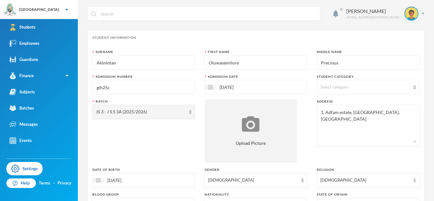
click at [177, 85] on input "glh25c" at bounding box center [144, 87] width 96 height 14
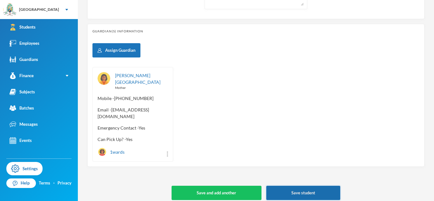
type input "glh25c29"
click at [296, 191] on button "Save student" at bounding box center [303, 193] width 74 height 14
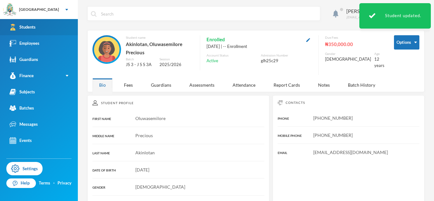
click at [63, 21] on link "Students" at bounding box center [39, 27] width 78 height 16
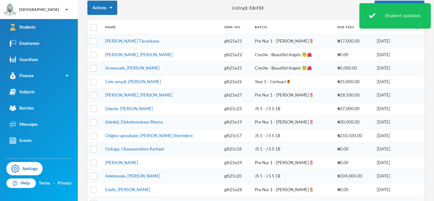
scroll to position [88, 0]
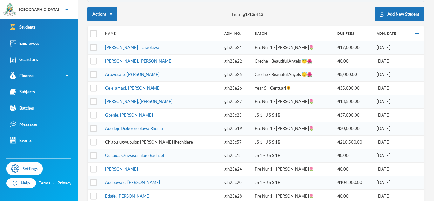
click at [174, 141] on link "Chigbu-ugwubujor, [PERSON_NAME] Ihechidere" at bounding box center [149, 142] width 88 height 5
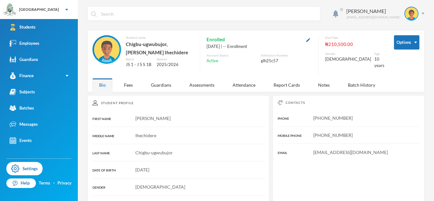
click at [312, 39] on button "button" at bounding box center [309, 39] width 8 height 7
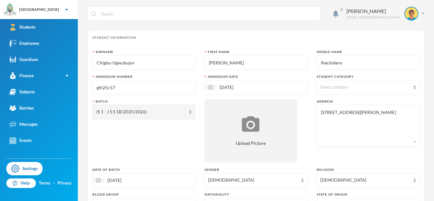
click at [259, 85] on input "[DATE]" at bounding box center [242, 87] width 53 height 7
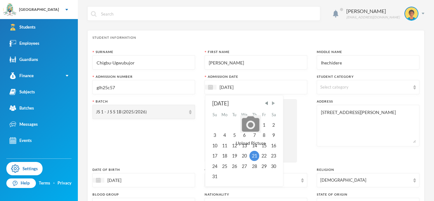
click at [274, 101] on span "Next Month" at bounding box center [274, 103] width 6 height 6
click at [224, 146] on div "15" at bounding box center [225, 146] width 10 height 10
type input "[DATE]"
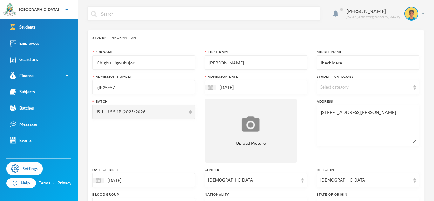
scroll to position [273, 0]
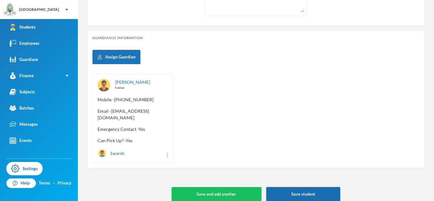
click at [276, 187] on button "Save student" at bounding box center [303, 194] width 74 height 14
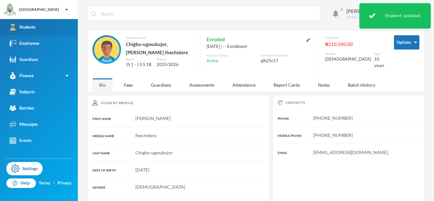
click at [50, 28] on link "Students" at bounding box center [39, 27] width 78 height 16
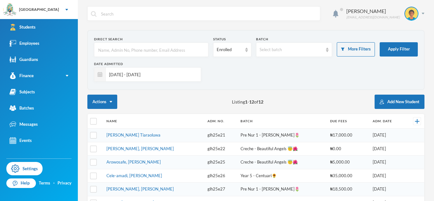
click at [130, 76] on input "[DATE] - [DATE]" at bounding box center [152, 74] width 92 height 14
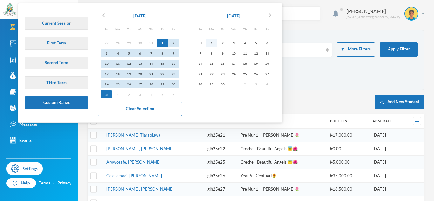
click at [214, 44] on div "1" at bounding box center [211, 43] width 11 height 8
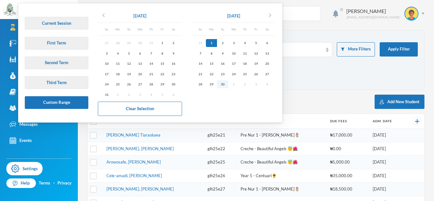
click at [224, 84] on div "30" at bounding box center [222, 84] width 11 height 8
type input "[DATE] - [DATE]"
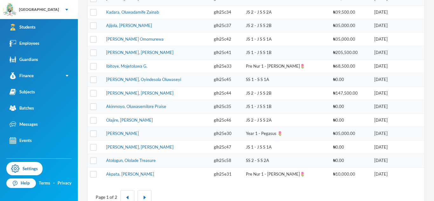
scroll to position [219, 0]
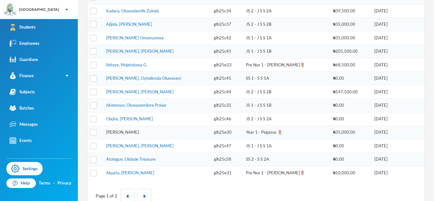
click at [139, 132] on link "[PERSON_NAME]" at bounding box center [122, 132] width 33 height 5
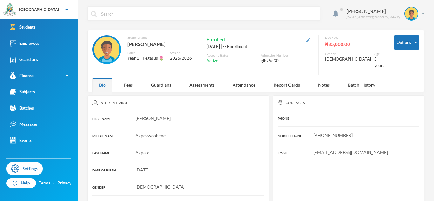
click at [310, 41] on img "button" at bounding box center [308, 40] width 4 height 4
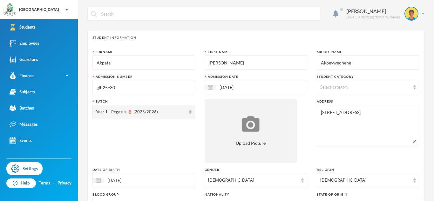
click at [189, 86] on input "glh25e30" at bounding box center [144, 87] width 96 height 14
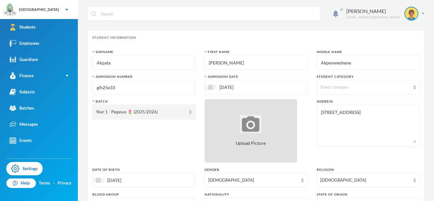
scroll to position [280, 0]
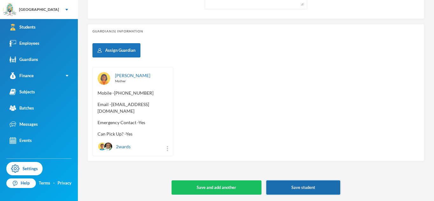
type input "glh25e33"
click at [272, 186] on button "Save student" at bounding box center [303, 188] width 74 height 14
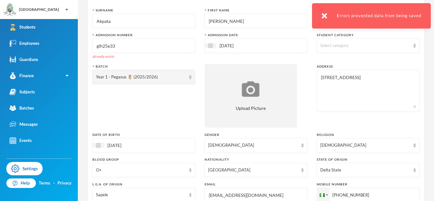
scroll to position [0, 0]
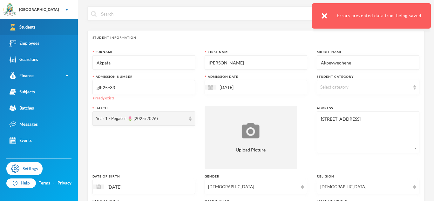
click at [72, 30] on link "Students" at bounding box center [39, 27] width 78 height 16
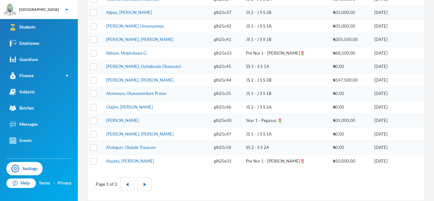
scroll to position [232, 0]
click at [142, 188] on button "button" at bounding box center [145, 183] width 14 height 14
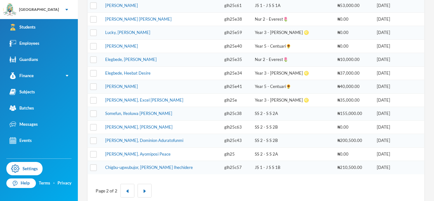
scroll to position [215, 0]
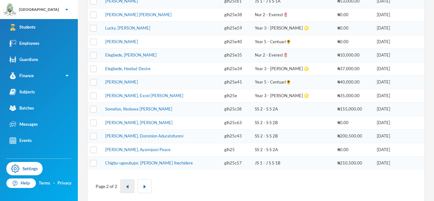
click at [126, 184] on button "button" at bounding box center [127, 187] width 14 height 14
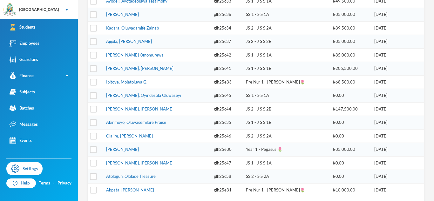
scroll to position [228, 0]
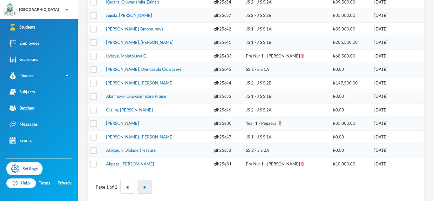
click at [148, 186] on button "button" at bounding box center [145, 187] width 14 height 14
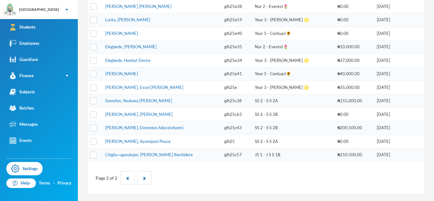
scroll to position [223, 0]
click at [182, 150] on td "Chigbu-ugwubujor, [PERSON_NAME] Ihechidere" at bounding box center [161, 154] width 119 height 13
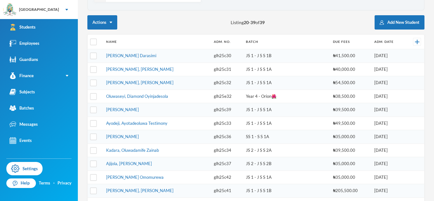
scroll to position [0, 0]
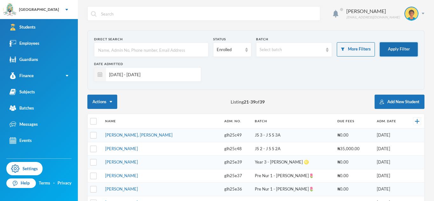
click at [384, 50] on button "Apply Filter" at bounding box center [399, 49] width 38 height 14
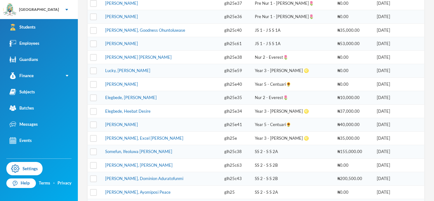
scroll to position [223, 0]
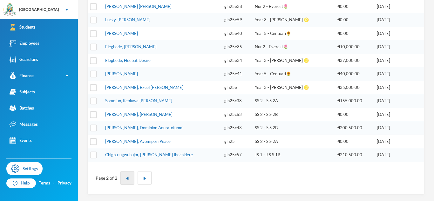
click at [131, 175] on button "button" at bounding box center [127, 178] width 14 height 14
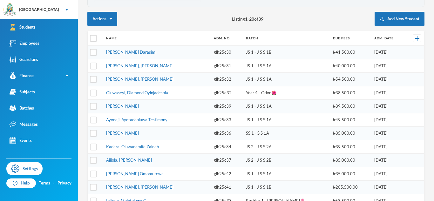
scroll to position [82, 0]
click at [203, 10] on div "Direct Search Status Enrolled Batch Select batch More Filters Apply Filter Date…" at bounding box center [255, 149] width 337 height 402
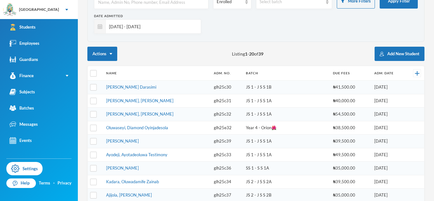
scroll to position [49, 0]
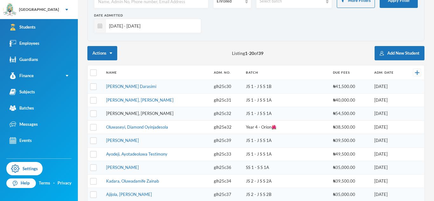
click at [151, 114] on link "[PERSON_NAME], [PERSON_NAME]" at bounding box center [139, 113] width 67 height 5
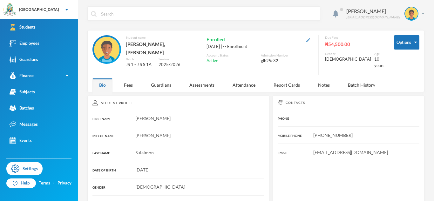
click at [310, 42] on img "button" at bounding box center [308, 40] width 4 height 4
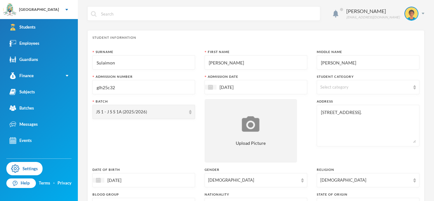
click at [147, 86] on input "glh25c32" at bounding box center [144, 87] width 96 height 14
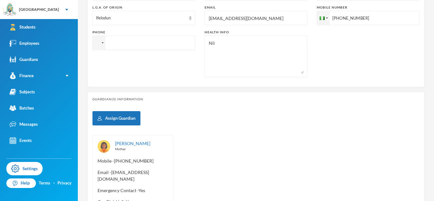
scroll to position [280, 0]
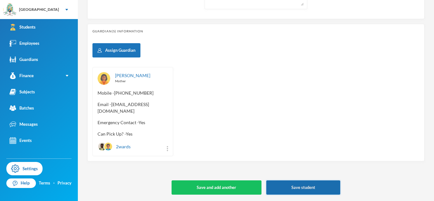
type input "glh25c72"
click at [286, 189] on button "Save student" at bounding box center [303, 188] width 74 height 14
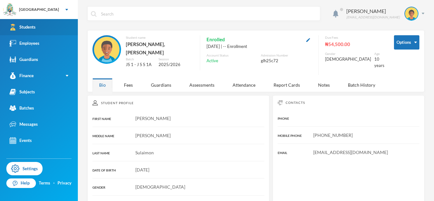
click at [59, 31] on link "Students" at bounding box center [39, 27] width 78 height 16
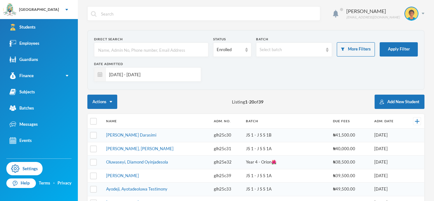
scroll to position [237, 0]
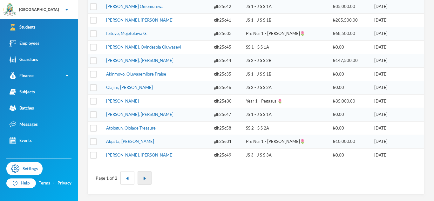
click at [144, 176] on button "button" at bounding box center [145, 178] width 14 height 14
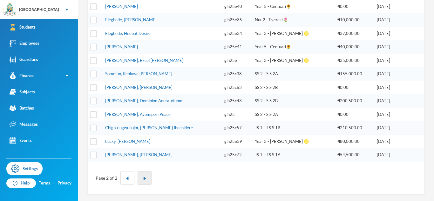
scroll to position [223, 0]
click at [144, 114] on link "[PERSON_NAME], Ayomiposi Peace" at bounding box center [137, 114] width 65 height 5
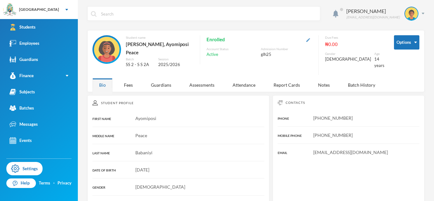
click at [310, 40] on img "button" at bounding box center [308, 40] width 4 height 4
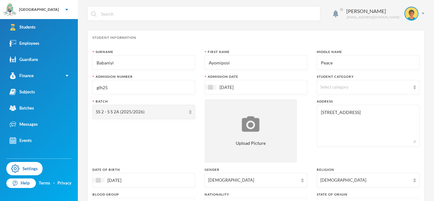
click at [157, 88] on input "glh25" at bounding box center [144, 87] width 96 height 14
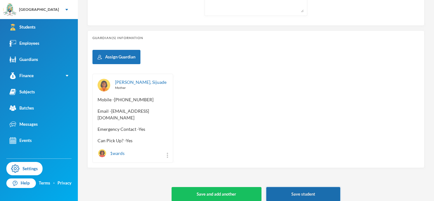
type input "glh25c32"
click at [284, 187] on button "Save student" at bounding box center [303, 194] width 74 height 14
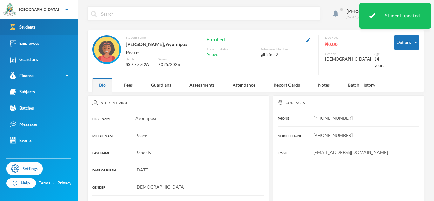
click at [58, 31] on link "Students" at bounding box center [39, 27] width 78 height 16
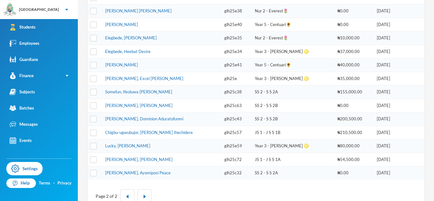
scroll to position [223, 0]
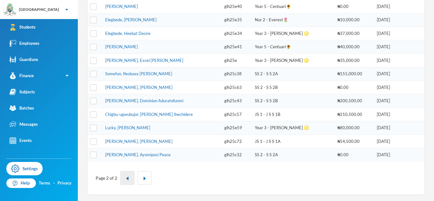
click at [126, 180] on img "button" at bounding box center [128, 179] width 4 height 4
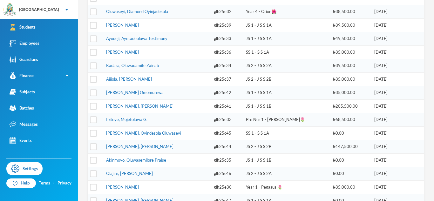
scroll to position [150, 0]
click at [123, 120] on link "Ibitoye, Mojetoluwa G." at bounding box center [126, 119] width 41 height 5
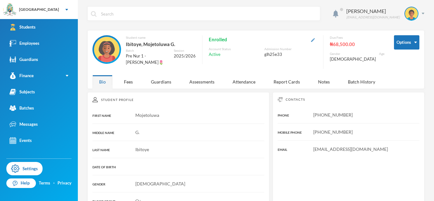
click at [315, 40] on img "button" at bounding box center [313, 40] width 4 height 4
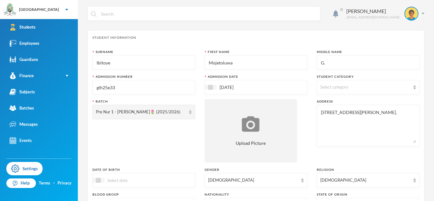
click at [132, 88] on input "glh25e33" at bounding box center [144, 87] width 96 height 14
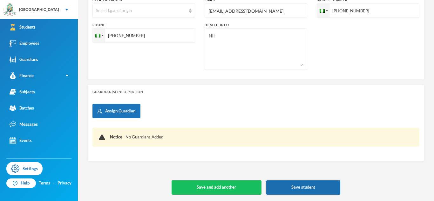
type input "glh25e83"
click at [316, 191] on button "Save student" at bounding box center [303, 188] width 74 height 14
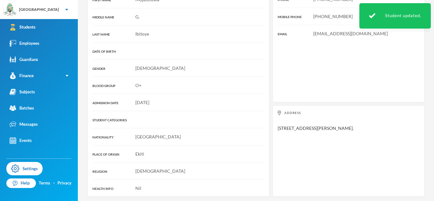
scroll to position [10, 0]
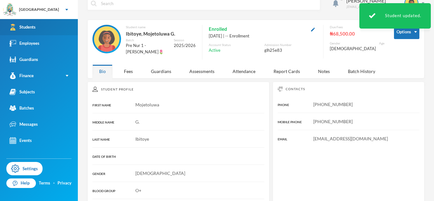
click at [50, 29] on link "Students" at bounding box center [39, 27] width 78 height 16
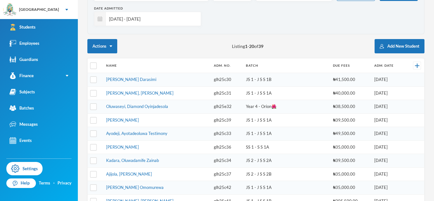
scroll to position [55, 0]
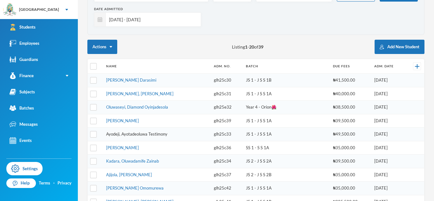
click at [156, 134] on link "Ayodeji, Ayotadeoluwa Testimony" at bounding box center [136, 134] width 61 height 5
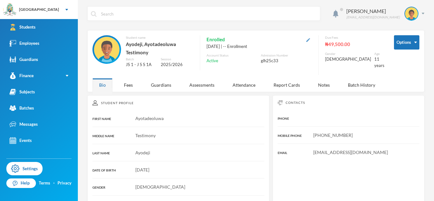
click at [310, 40] on img "button" at bounding box center [308, 40] width 4 height 4
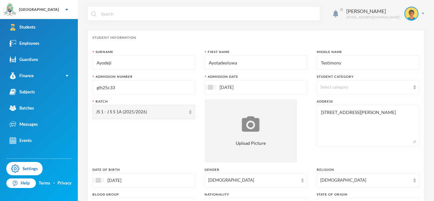
click at [147, 88] on input "glh25c33" at bounding box center [144, 87] width 96 height 14
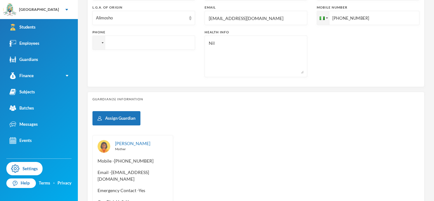
scroll to position [273, 0]
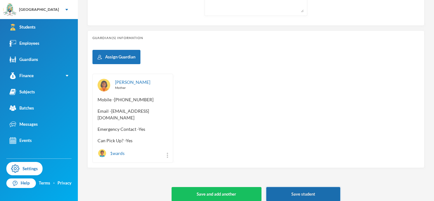
type input "glh25c84"
click at [284, 192] on button "Save student" at bounding box center [303, 194] width 74 height 14
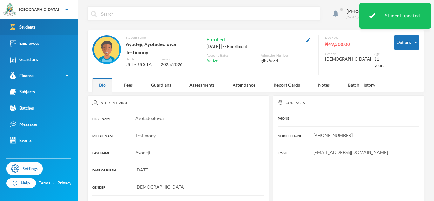
click at [27, 25] on div "Students" at bounding box center [23, 27] width 26 height 7
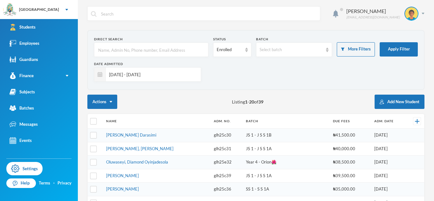
scroll to position [237, 0]
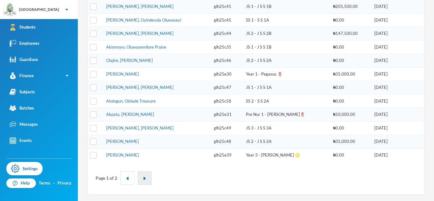
click at [148, 175] on button "button" at bounding box center [145, 178] width 14 height 14
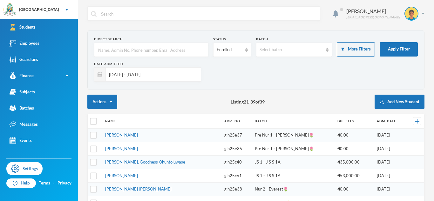
scroll to position [223, 0]
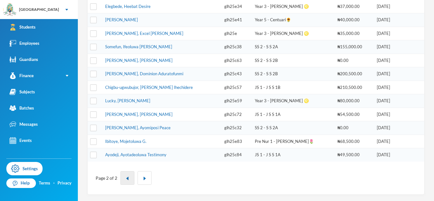
click at [124, 182] on button "button" at bounding box center [127, 178] width 14 height 14
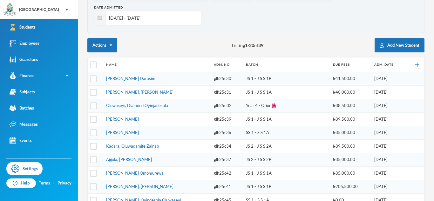
scroll to position [237, 0]
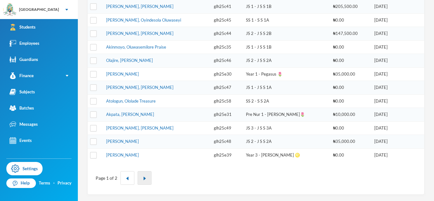
click at [143, 181] on button "button" at bounding box center [145, 178] width 14 height 14
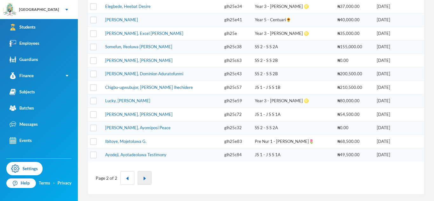
scroll to position [223, 0]
click at [128, 177] on img "button" at bounding box center [128, 179] width 4 height 4
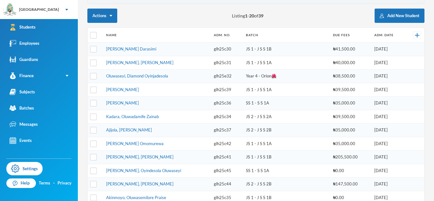
scroll to position [0, 0]
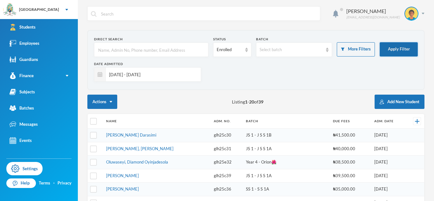
click at [394, 52] on button "Apply Filter" at bounding box center [399, 49] width 38 height 14
click at [160, 161] on link "Oluwaseyi, Diamond Oyinjadesola" at bounding box center [137, 162] width 62 height 5
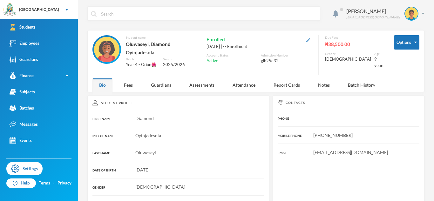
click at [310, 39] on img "button" at bounding box center [308, 40] width 4 height 4
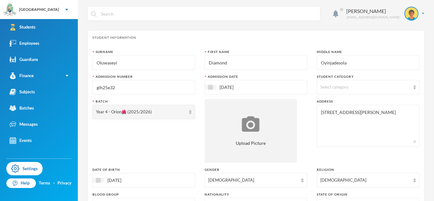
click at [139, 89] on input "glh25e32" at bounding box center [144, 87] width 96 height 14
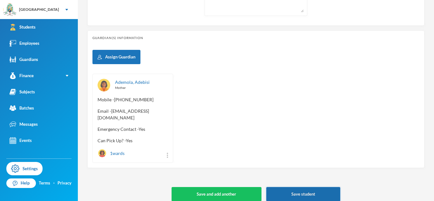
type input "glh25e90"
click at [297, 190] on button "Save student" at bounding box center [303, 194] width 74 height 14
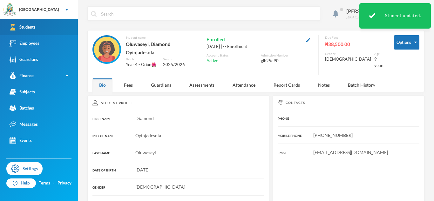
click at [34, 25] on div "Students" at bounding box center [23, 27] width 26 height 7
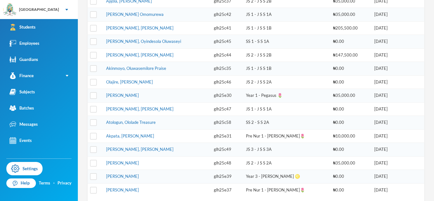
scroll to position [237, 0]
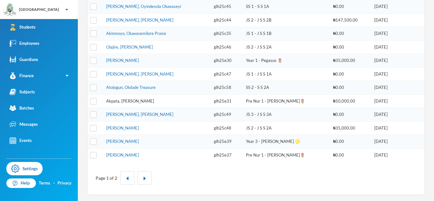
click at [141, 101] on link "Akpata, [PERSON_NAME]" at bounding box center [130, 101] width 48 height 5
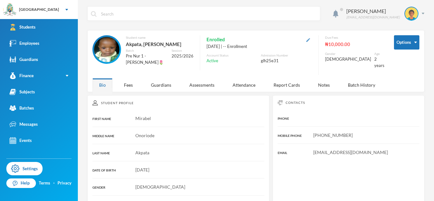
click at [310, 39] on img "button" at bounding box center [308, 40] width 4 height 4
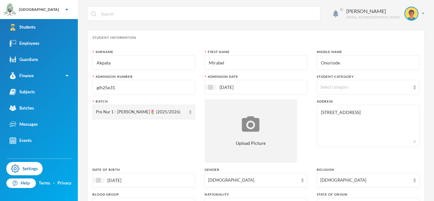
click at [188, 86] on input "glh25e31" at bounding box center [144, 87] width 96 height 14
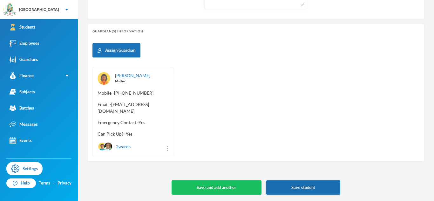
type input "glh25e93"
click at [312, 191] on button "Save student" at bounding box center [303, 188] width 74 height 14
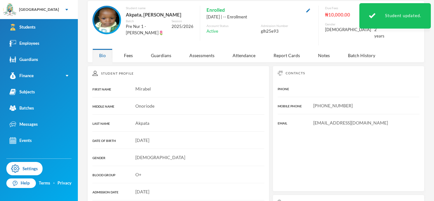
scroll to position [116, 0]
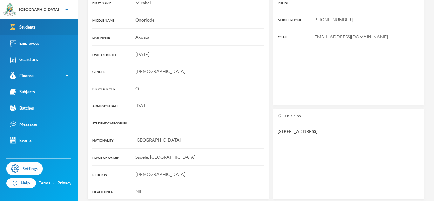
click at [45, 30] on link "Students" at bounding box center [39, 27] width 78 height 16
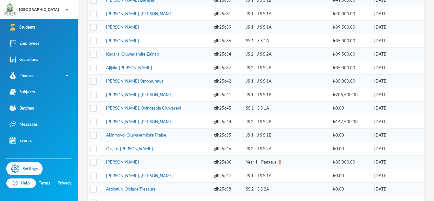
scroll to position [137, 0]
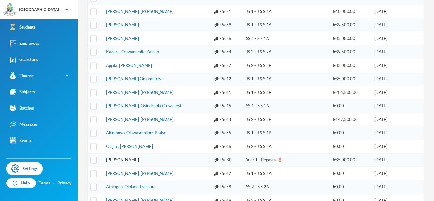
click at [139, 161] on link "[PERSON_NAME]" at bounding box center [122, 159] width 33 height 5
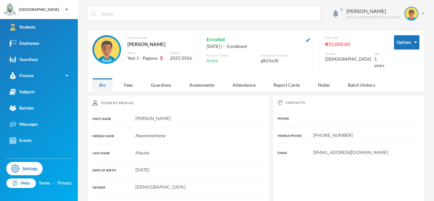
click at [312, 41] on button "button" at bounding box center [309, 39] width 8 height 7
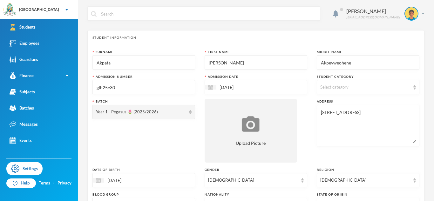
click at [180, 85] on input "glh25e30" at bounding box center [144, 87] width 96 height 14
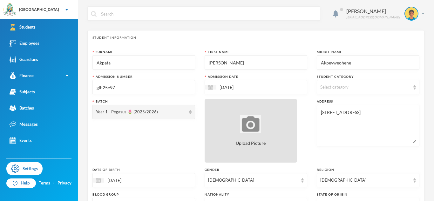
scroll to position [280, 0]
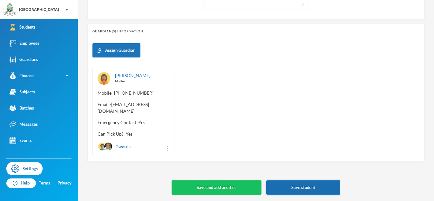
type input "glh25e97"
click at [293, 186] on button "Save student" at bounding box center [303, 188] width 74 height 14
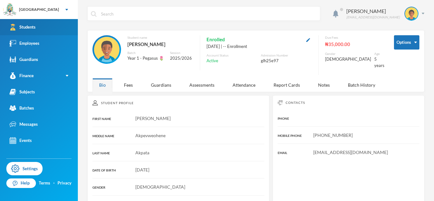
click at [61, 23] on link "Students" at bounding box center [39, 27] width 78 height 16
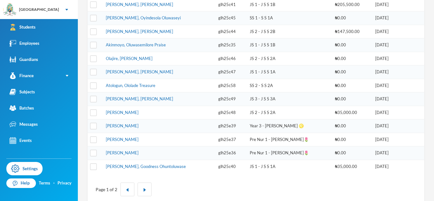
scroll to position [227, 0]
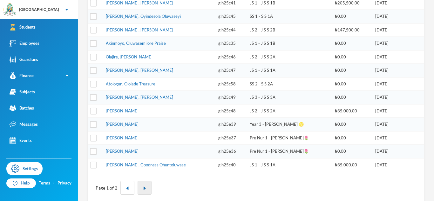
click at [146, 187] on img "button" at bounding box center [145, 189] width 4 height 4
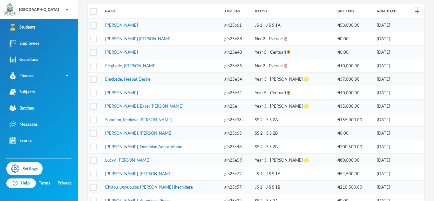
scroll to position [109, 0]
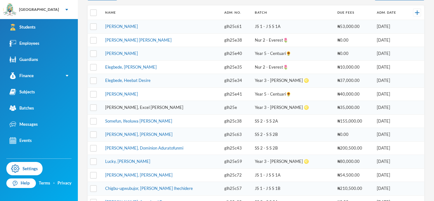
click at [122, 108] on link "[PERSON_NAME], Excel [PERSON_NAME]" at bounding box center [144, 107] width 78 height 5
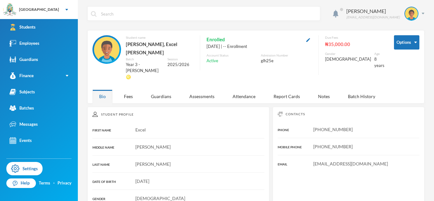
click at [312, 41] on button "button" at bounding box center [309, 39] width 8 height 7
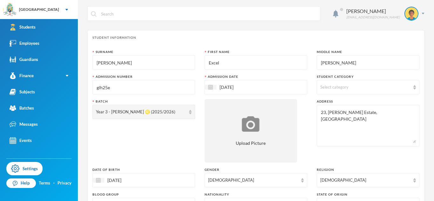
click at [145, 86] on input "glh25e" at bounding box center [144, 87] width 96 height 14
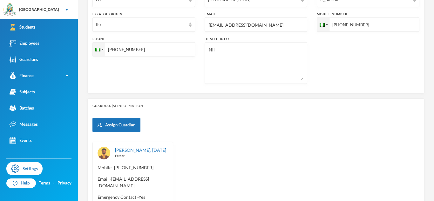
scroll to position [273, 0]
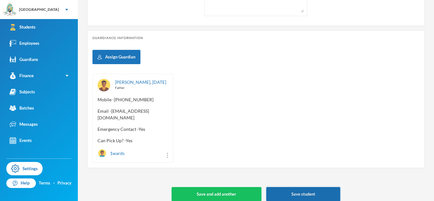
type input "glh25e33"
click at [288, 191] on button "Save student" at bounding box center [303, 194] width 74 height 14
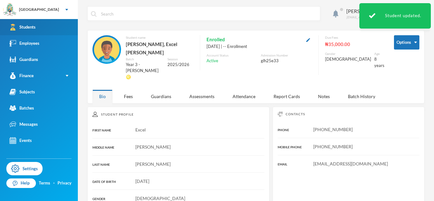
click at [59, 30] on link "Students" at bounding box center [39, 27] width 78 height 16
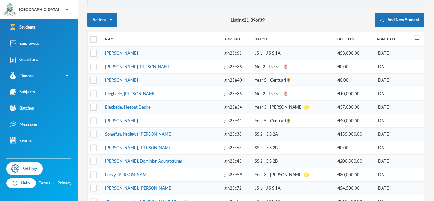
scroll to position [223, 0]
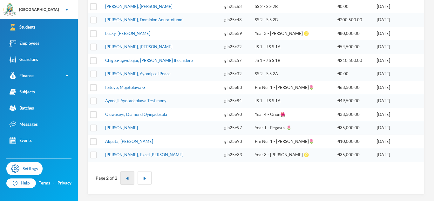
click at [128, 177] on img "button" at bounding box center [128, 179] width 4 height 4
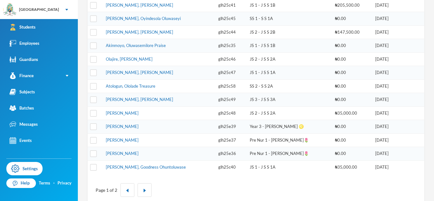
scroll to position [237, 0]
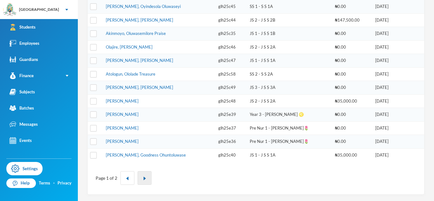
click at [146, 182] on button "button" at bounding box center [145, 178] width 14 height 14
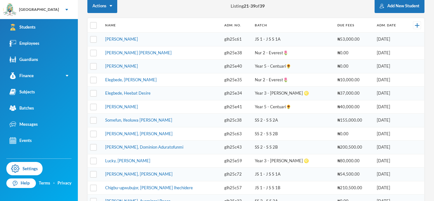
scroll to position [95, 0]
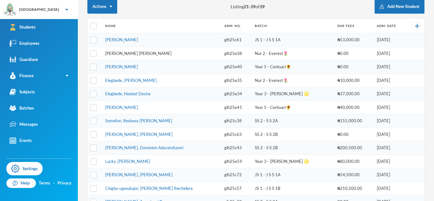
click at [122, 52] on link "[PERSON_NAME] [PERSON_NAME]" at bounding box center [138, 53] width 66 height 5
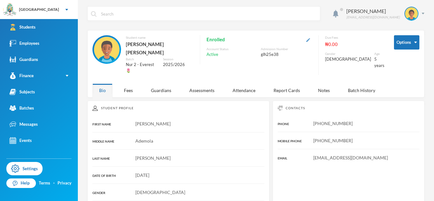
click at [310, 41] on img "button" at bounding box center [308, 40] width 4 height 4
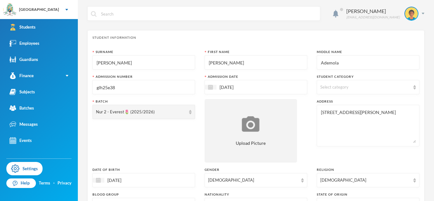
click at [161, 89] on input "glh25e38" at bounding box center [144, 87] width 96 height 14
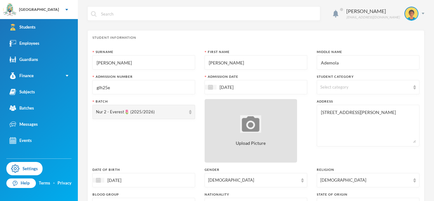
scroll to position [273, 0]
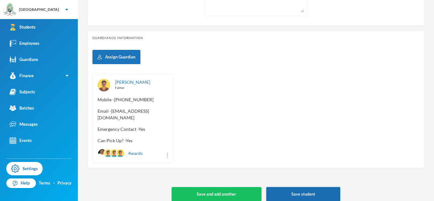
type input "glh25e"
click at [276, 187] on button "Save student" at bounding box center [303, 194] width 74 height 14
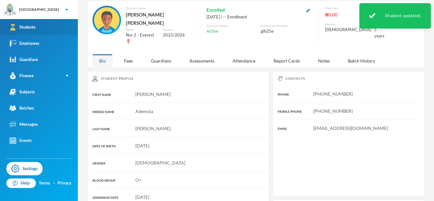
scroll to position [116, 0]
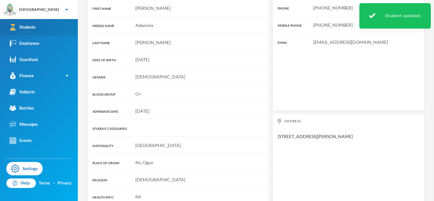
click at [50, 24] on link "Students" at bounding box center [39, 27] width 78 height 16
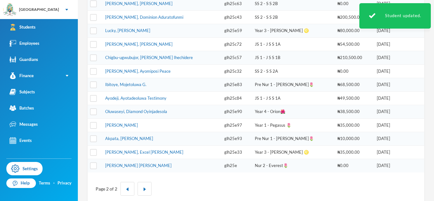
scroll to position [220, 0]
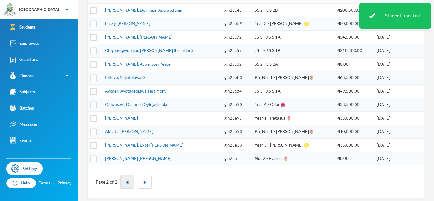
click at [128, 185] on button "button" at bounding box center [127, 182] width 14 height 14
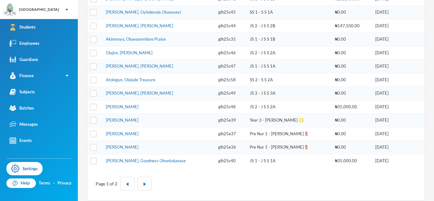
scroll to position [237, 0]
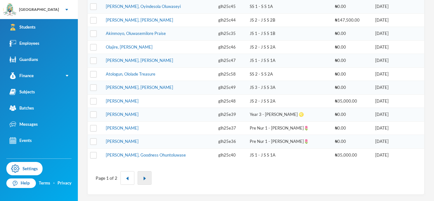
click at [144, 177] on img "button" at bounding box center [145, 179] width 4 height 4
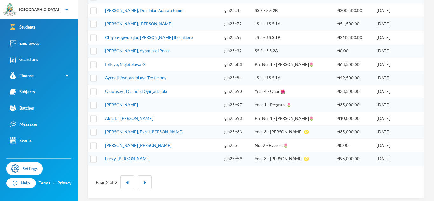
scroll to position [223, 0]
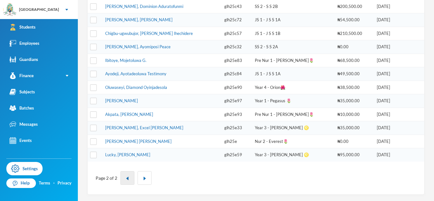
click at [129, 177] on button "button" at bounding box center [127, 178] width 14 height 14
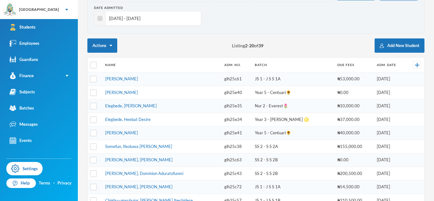
scroll to position [0, 0]
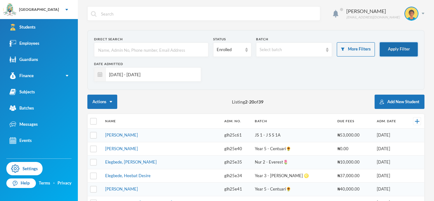
click at [394, 48] on button "Apply Filter" at bounding box center [399, 49] width 38 height 14
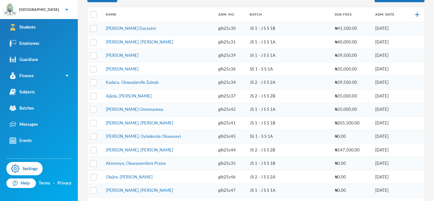
scroll to position [106, 0]
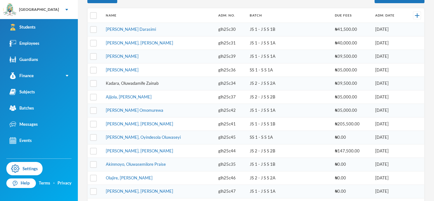
click at [153, 82] on link "Kadara, Oluwadamife Zainab" at bounding box center [132, 83] width 53 height 5
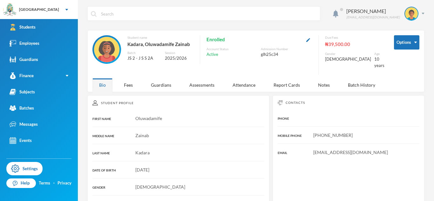
click at [312, 39] on button "button" at bounding box center [309, 39] width 8 height 7
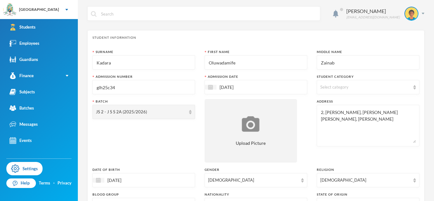
click at [168, 85] on input "glh25c34" at bounding box center [144, 87] width 96 height 14
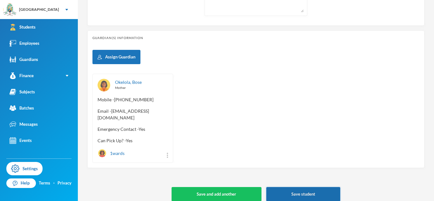
type input "glh25c104"
click at [282, 187] on button "Save student" at bounding box center [303, 194] width 74 height 14
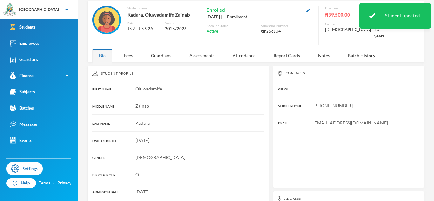
scroll to position [116, 0]
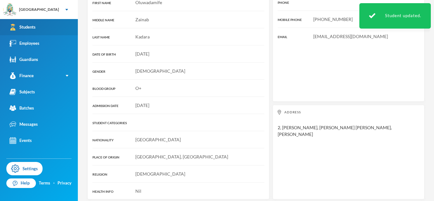
click at [67, 29] on link "Students" at bounding box center [39, 27] width 78 height 16
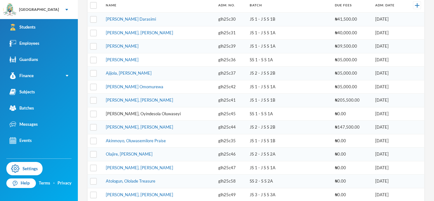
click at [148, 114] on link "[PERSON_NAME], Oyindesola Oluwaseyi" at bounding box center [143, 113] width 75 height 5
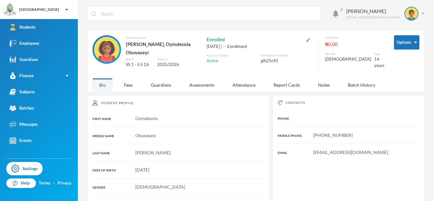
click at [310, 40] on img "button" at bounding box center [308, 40] width 4 height 4
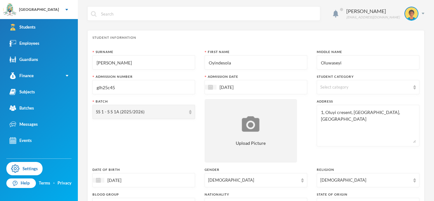
click at [121, 89] on input "glh25c45" at bounding box center [144, 87] width 96 height 14
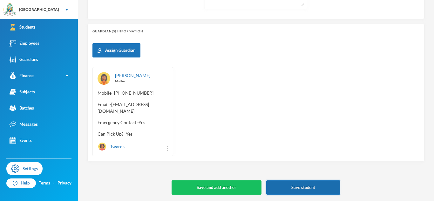
type input "glh25c99"
click at [282, 185] on button "Save student" at bounding box center [303, 188] width 74 height 14
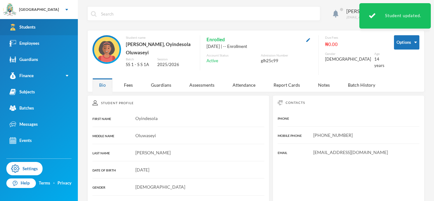
click at [42, 28] on link "Students" at bounding box center [39, 27] width 78 height 16
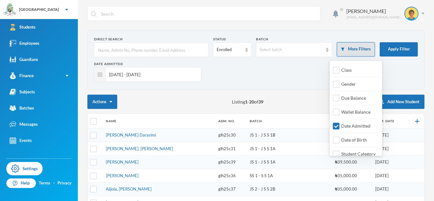
click at [346, 50] on button "More Filters" at bounding box center [356, 49] width 38 height 14
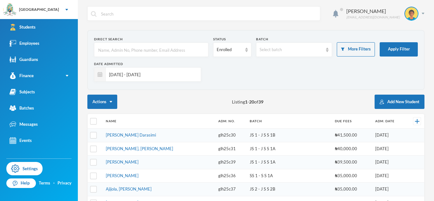
click at [267, 81] on div "Date Admitted [DATE] - [DATE]" at bounding box center [256, 74] width 324 height 25
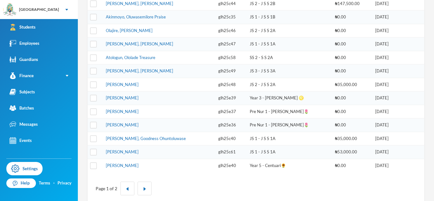
scroll to position [227, 0]
click at [144, 189] on img "button" at bounding box center [145, 189] width 4 height 4
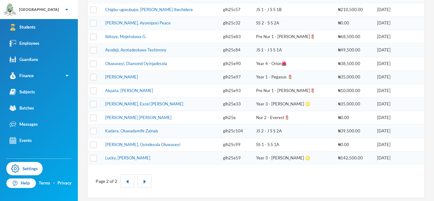
scroll to position [222, 0]
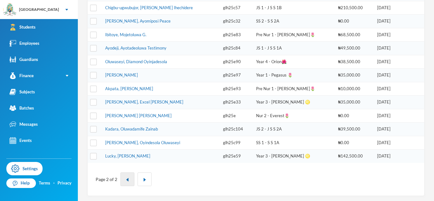
click at [128, 177] on button "button" at bounding box center [127, 180] width 14 height 14
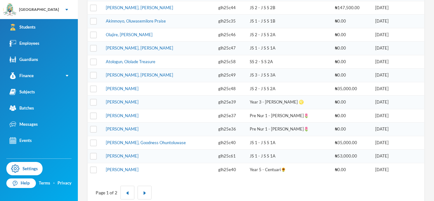
scroll to position [100, 0]
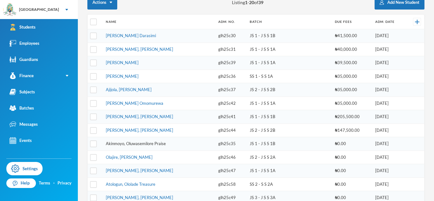
click at [156, 145] on link "Akinmoyo, Oluwasemilore Praise" at bounding box center [136, 143] width 60 height 5
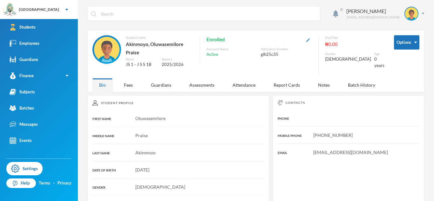
click at [310, 41] on img "button" at bounding box center [308, 40] width 4 height 4
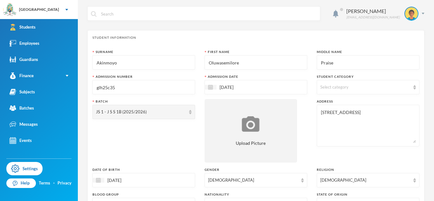
click at [153, 86] on input "glh25c35" at bounding box center [144, 87] width 96 height 14
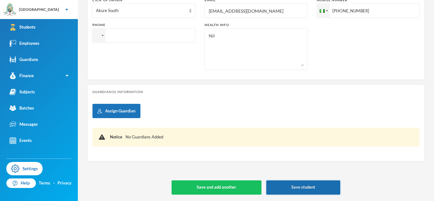
type input "glh25c105"
click at [278, 186] on button "Save student" at bounding box center [303, 188] width 74 height 14
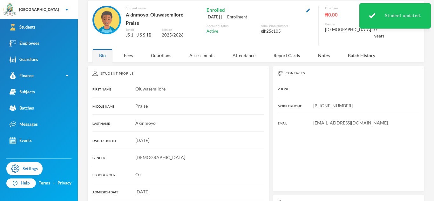
scroll to position [116, 0]
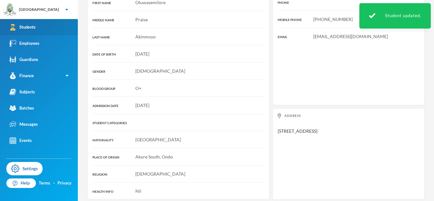
click at [50, 26] on link "Students" at bounding box center [39, 27] width 78 height 16
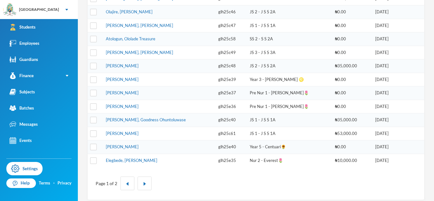
scroll to position [235, 0]
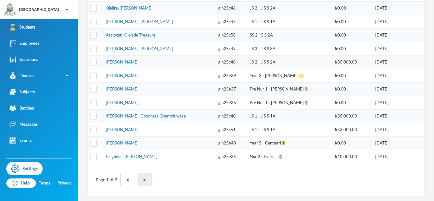
click at [140, 173] on button "button" at bounding box center [145, 180] width 14 height 14
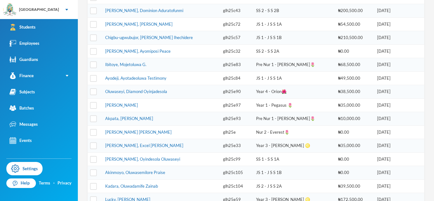
scroll to position [223, 0]
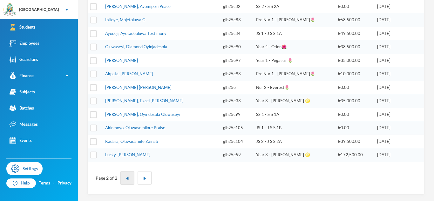
click at [121, 177] on button "button" at bounding box center [127, 178] width 14 height 14
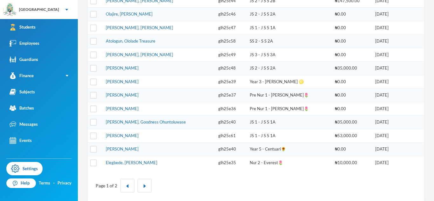
scroll to position [237, 0]
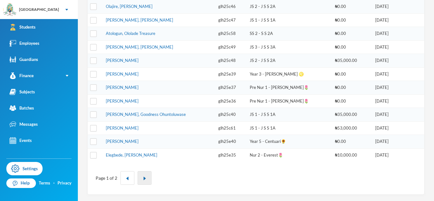
click at [144, 179] on img "button" at bounding box center [145, 179] width 4 height 4
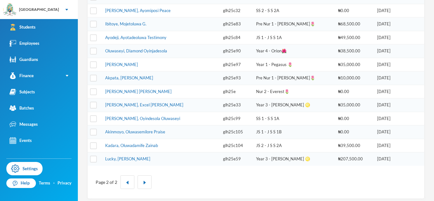
scroll to position [223, 0]
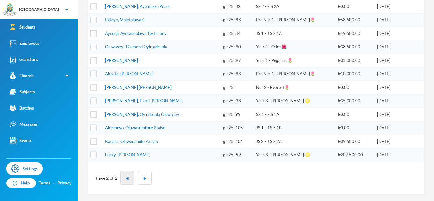
click at [121, 178] on button "button" at bounding box center [127, 178] width 14 height 14
click at [212, 176] on div "Page 1 of 2" at bounding box center [256, 178] width 337 height 33
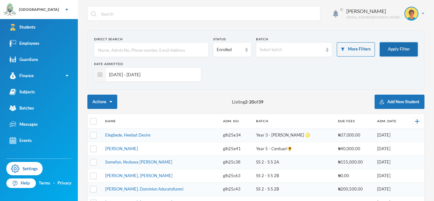
click at [396, 49] on button "Apply Filter" at bounding box center [399, 49] width 38 height 14
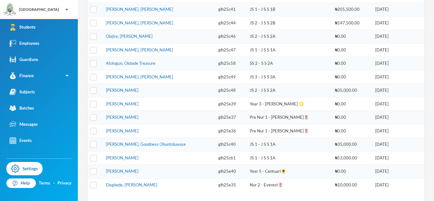
scroll to position [208, 0]
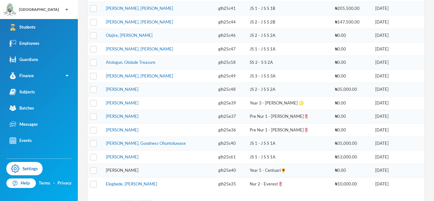
click at [139, 171] on link "[PERSON_NAME]" at bounding box center [122, 170] width 33 height 5
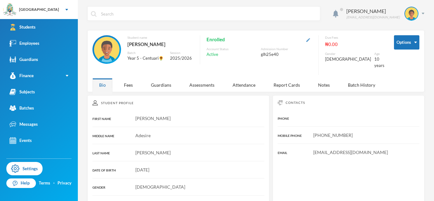
click at [310, 38] on img "button" at bounding box center [308, 40] width 4 height 4
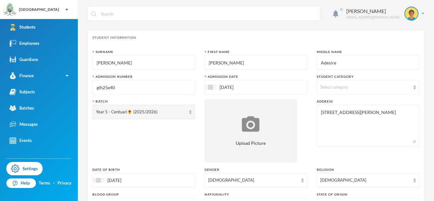
click at [138, 91] on input "glh25e40" at bounding box center [144, 87] width 96 height 14
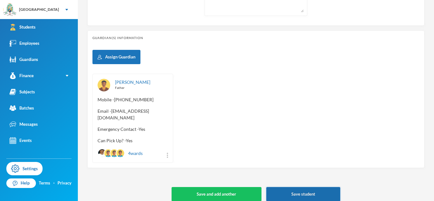
type input "glh25e74"
click at [277, 188] on button "Save student" at bounding box center [303, 194] width 74 height 14
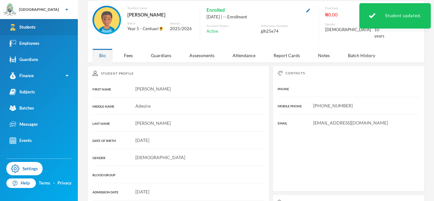
scroll to position [116, 0]
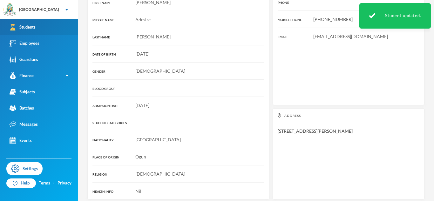
click at [39, 25] on link "Students" at bounding box center [39, 27] width 78 height 16
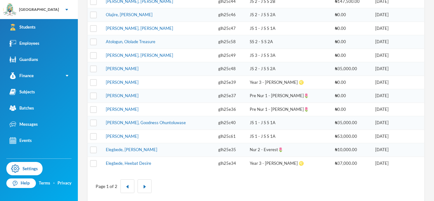
scroll to position [237, 0]
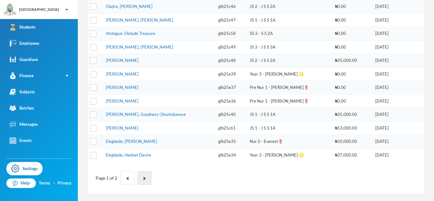
click at [144, 175] on button "button" at bounding box center [145, 178] width 14 height 14
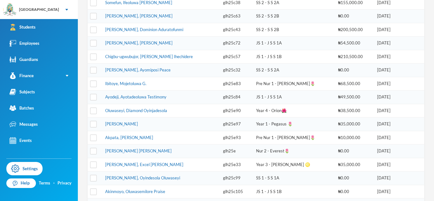
scroll to position [148, 0]
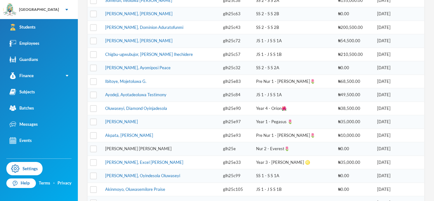
click at [147, 148] on link "[PERSON_NAME] [PERSON_NAME]" at bounding box center [138, 148] width 66 height 5
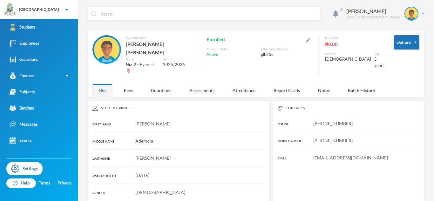
click at [310, 40] on img "button" at bounding box center [308, 40] width 4 height 4
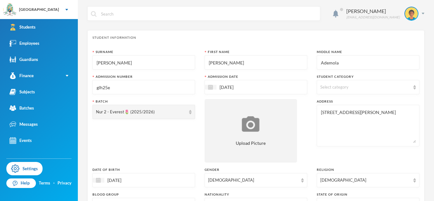
click at [140, 86] on input "glh25e" at bounding box center [144, 87] width 96 height 14
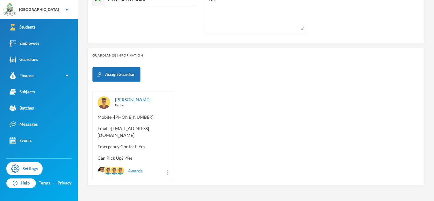
scroll to position [273, 0]
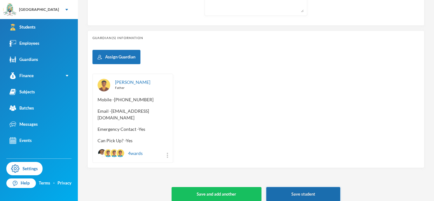
type input "glh25e45"
click at [300, 192] on button "Save student" at bounding box center [303, 194] width 74 height 14
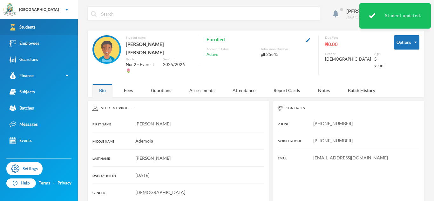
click at [49, 25] on link "Students" at bounding box center [39, 27] width 78 height 16
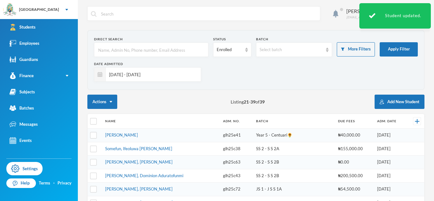
scroll to position [223, 0]
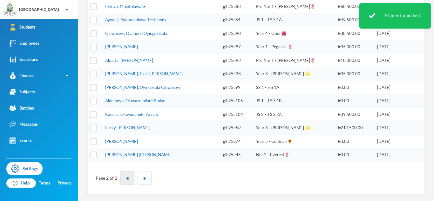
click at [127, 182] on button "button" at bounding box center [127, 178] width 14 height 14
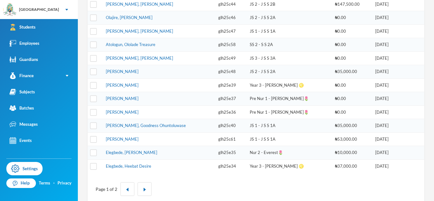
scroll to position [226, 0]
click at [140, 186] on button "button" at bounding box center [145, 189] width 14 height 14
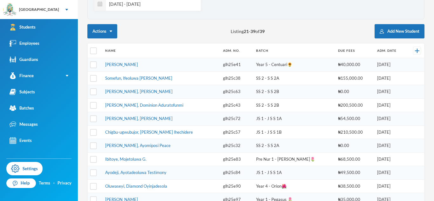
scroll to position [0, 0]
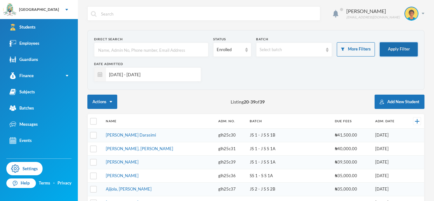
click at [398, 49] on button "Apply Filter" at bounding box center [399, 49] width 38 height 14
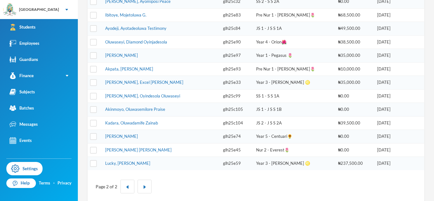
scroll to position [223, 0]
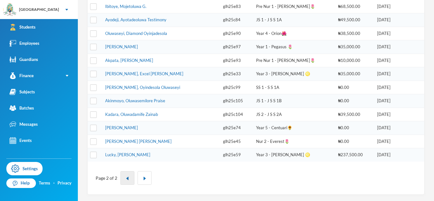
click at [130, 177] on button "button" at bounding box center [127, 178] width 14 height 14
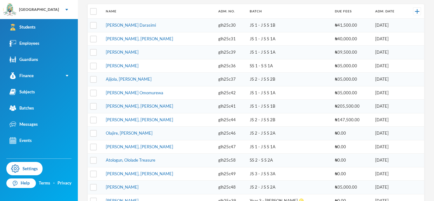
scroll to position [107, 0]
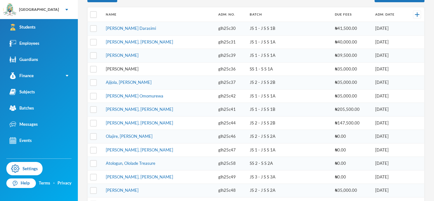
click at [139, 70] on link "[PERSON_NAME]" at bounding box center [122, 68] width 33 height 5
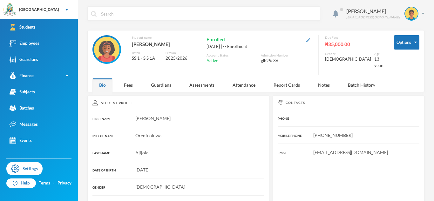
click at [310, 40] on img "button" at bounding box center [308, 40] width 4 height 4
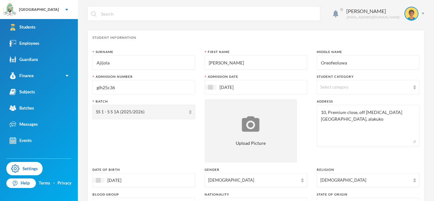
click at [185, 84] on input "glh25c36" at bounding box center [144, 87] width 96 height 14
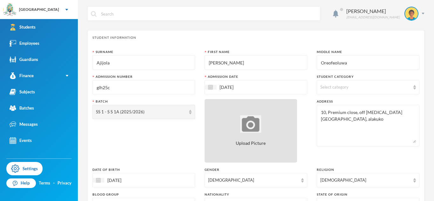
scroll to position [273, 0]
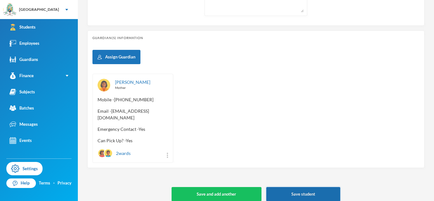
type input "glh25c"
click at [292, 187] on button "Save student" at bounding box center [303, 194] width 74 height 14
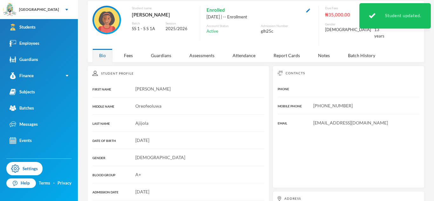
scroll to position [116, 0]
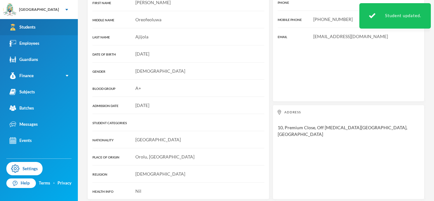
click at [64, 25] on link "Students" at bounding box center [39, 27] width 78 height 16
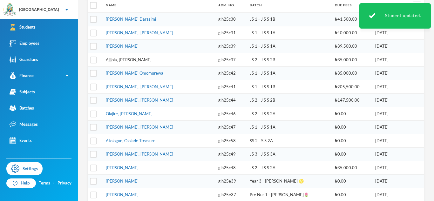
click at [141, 58] on link "Ajijola, [PERSON_NAME]" at bounding box center [129, 59] width 46 height 5
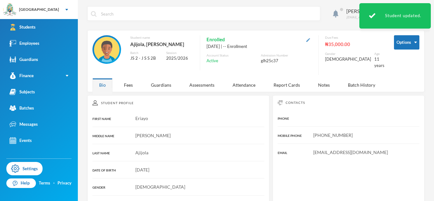
click at [310, 40] on img "button" at bounding box center [308, 40] width 4 height 4
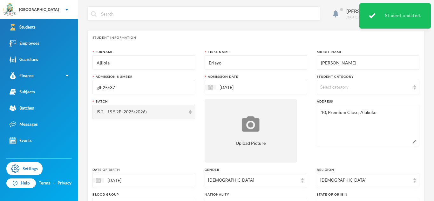
click at [147, 86] on input "glh25c37" at bounding box center [144, 87] width 96 height 14
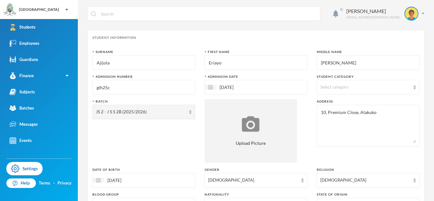
click at [156, 87] on input "glh25c" at bounding box center [144, 87] width 96 height 14
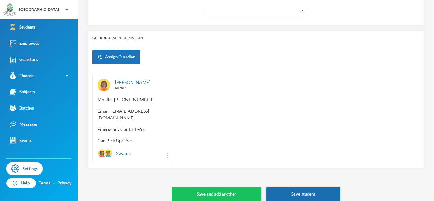
click at [312, 187] on button "Save student" at bounding box center [303, 194] width 74 height 14
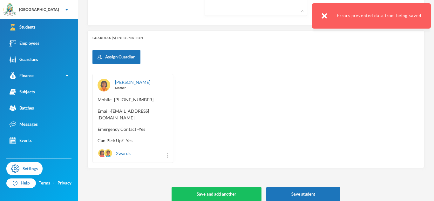
scroll to position [0, 0]
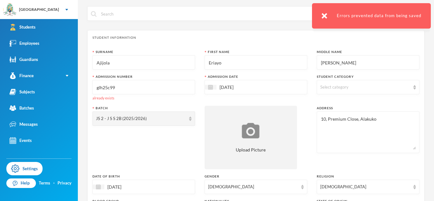
click at [128, 83] on input "glh25c99" at bounding box center [144, 87] width 96 height 14
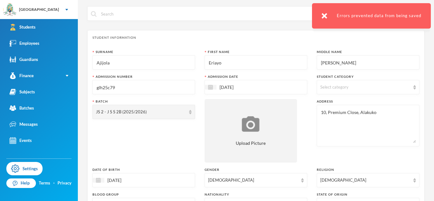
scroll to position [273, 0]
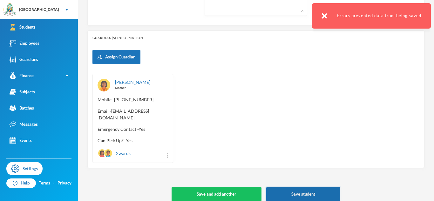
type input "glh25c79"
click at [321, 187] on button "Save student" at bounding box center [303, 194] width 74 height 14
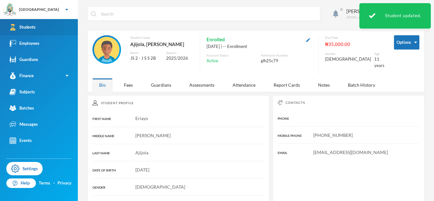
click at [69, 24] on link "Students" at bounding box center [39, 27] width 78 height 16
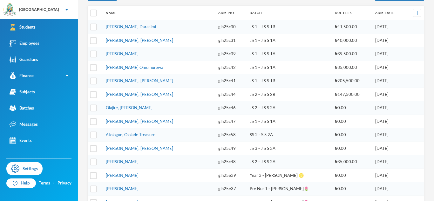
scroll to position [105, 0]
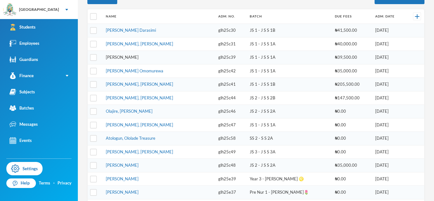
click at [134, 57] on link "[PERSON_NAME]" at bounding box center [122, 57] width 33 height 5
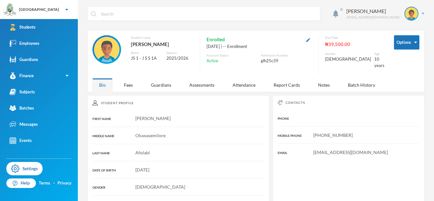
click at [312, 38] on button "button" at bounding box center [309, 39] width 8 height 7
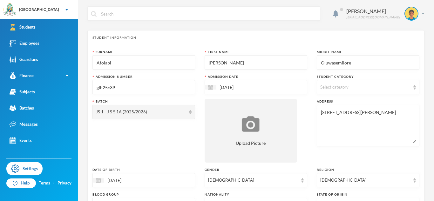
click at [161, 89] on input "glh25c39" at bounding box center [144, 87] width 96 height 14
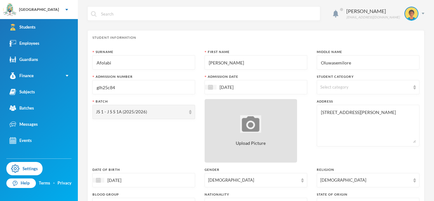
scroll to position [273, 0]
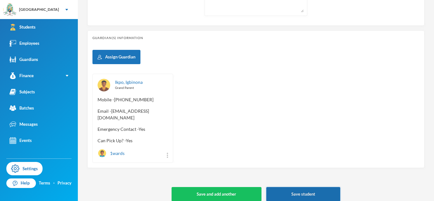
click at [278, 187] on button "Save student" at bounding box center [303, 194] width 74 height 14
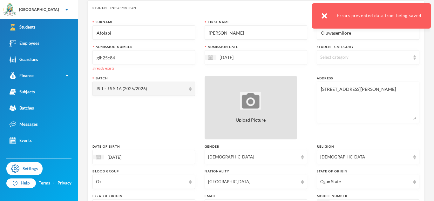
scroll to position [6, 0]
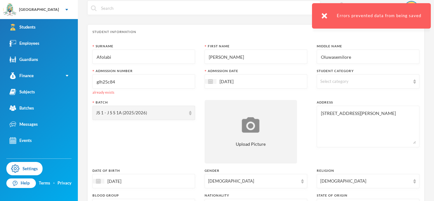
click at [146, 83] on input "glh25c84" at bounding box center [144, 82] width 96 height 14
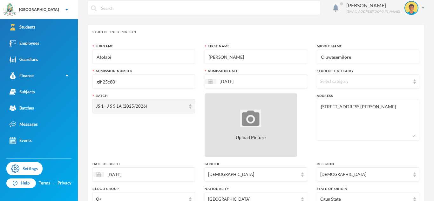
scroll to position [273, 0]
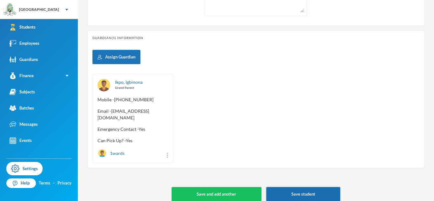
type input "glh25c80"
click at [294, 187] on button "Save student" at bounding box center [303, 194] width 74 height 14
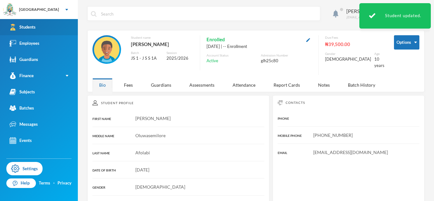
click at [27, 27] on div "Students" at bounding box center [23, 27] width 26 height 7
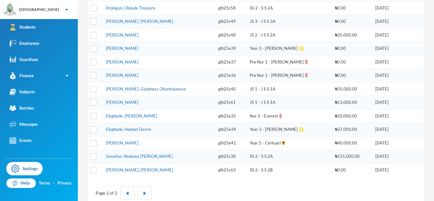
scroll to position [225, 0]
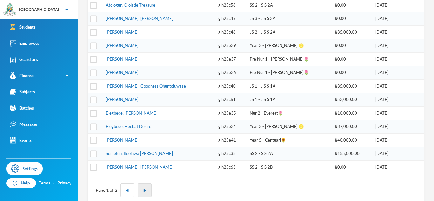
click at [147, 186] on button "button" at bounding box center [145, 190] width 14 height 14
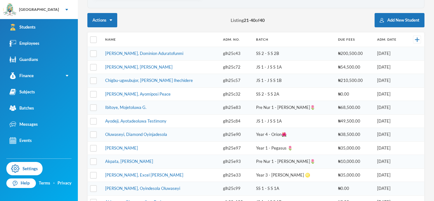
scroll to position [237, 0]
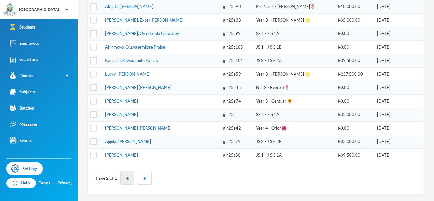
click at [126, 177] on img "button" at bounding box center [128, 179] width 4 height 4
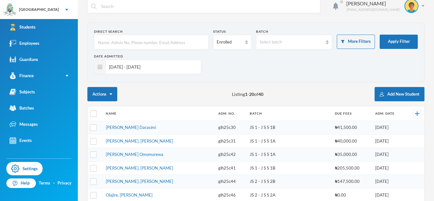
scroll to position [6, 0]
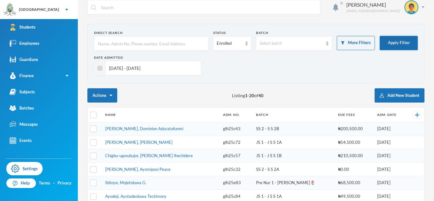
click at [403, 44] on button "Apply Filter" at bounding box center [399, 43] width 38 height 14
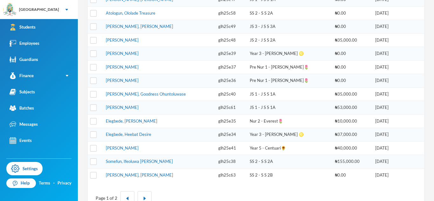
scroll to position [0, 0]
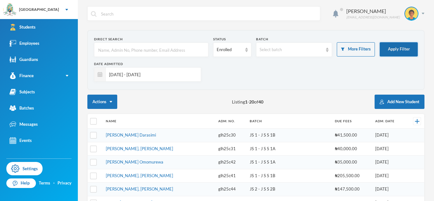
click at [411, 47] on button "Apply Filter" at bounding box center [399, 49] width 38 height 14
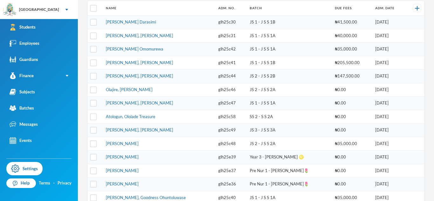
scroll to position [113, 0]
click at [150, 62] on link "[PERSON_NAME], [PERSON_NAME]" at bounding box center [139, 62] width 67 height 5
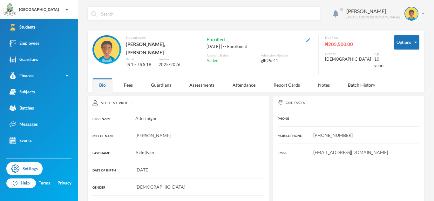
click at [310, 38] on img "button" at bounding box center [308, 40] width 4 height 4
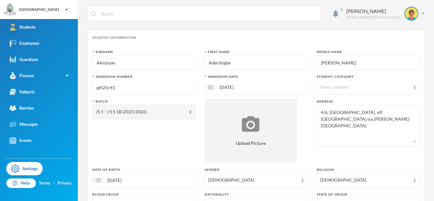
click at [148, 87] on input "glh25c41" at bounding box center [144, 87] width 96 height 14
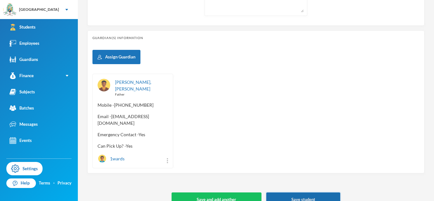
type input "glh25c115"
click at [277, 193] on button "Save student" at bounding box center [303, 200] width 74 height 14
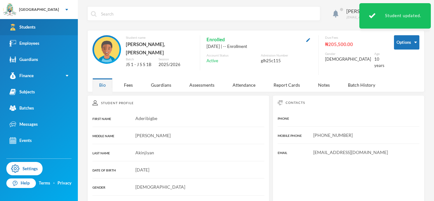
click at [66, 27] on link "Students" at bounding box center [39, 27] width 78 height 16
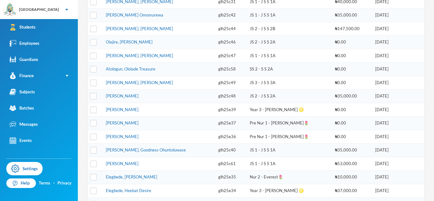
scroll to position [237, 0]
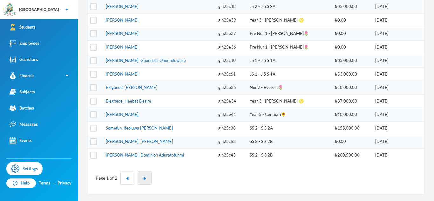
click at [142, 174] on button "button" at bounding box center [145, 178] width 14 height 14
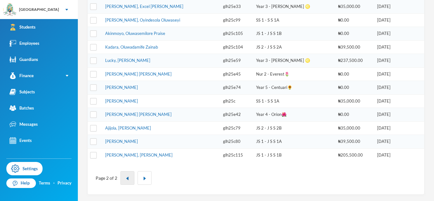
click at [125, 176] on button "button" at bounding box center [127, 178] width 14 height 14
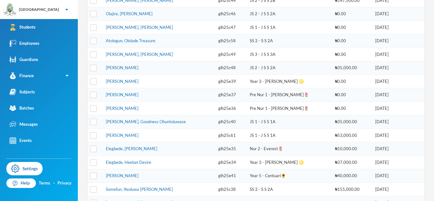
scroll to position [0, 0]
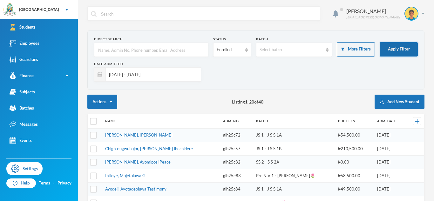
click at [400, 49] on button "Apply Filter" at bounding box center [399, 49] width 38 height 14
click at [410, 49] on button "Apply Filter" at bounding box center [399, 49] width 38 height 14
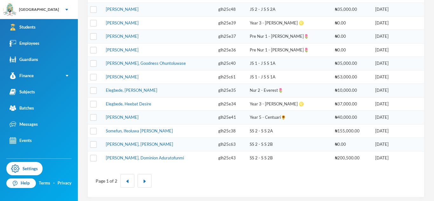
scroll to position [237, 0]
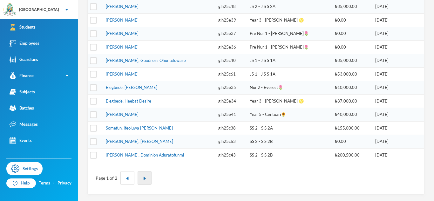
click at [144, 178] on img "button" at bounding box center [145, 179] width 4 height 4
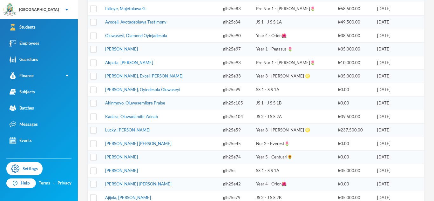
scroll to position [168, 0]
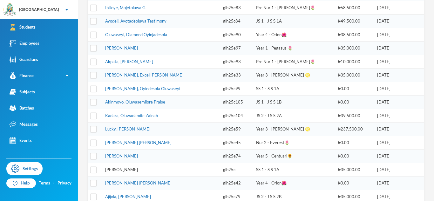
click at [138, 170] on link "[PERSON_NAME]" at bounding box center [121, 169] width 33 height 5
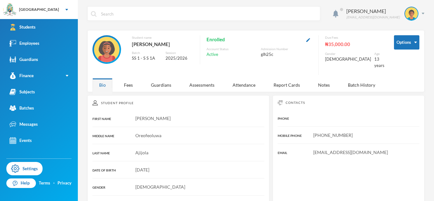
click at [312, 40] on button "button" at bounding box center [309, 39] width 8 height 7
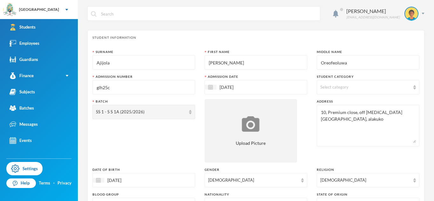
click at [156, 87] on input "glh25c" at bounding box center [144, 87] width 96 height 14
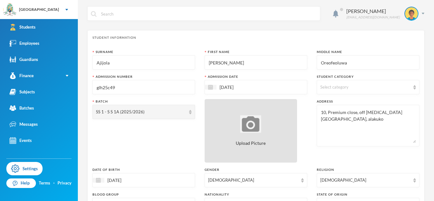
scroll to position [273, 0]
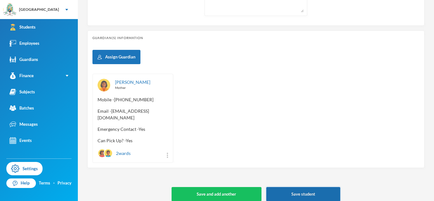
type input "glh25c49"
click at [299, 190] on button "Save student" at bounding box center [303, 194] width 74 height 14
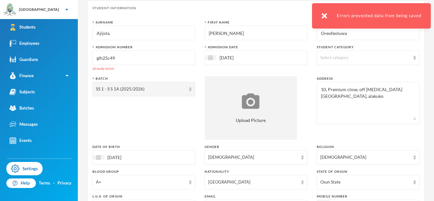
scroll to position [20, 0]
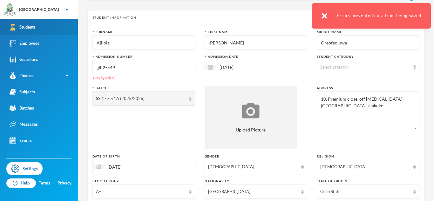
click at [65, 24] on link "Students" at bounding box center [39, 27] width 78 height 16
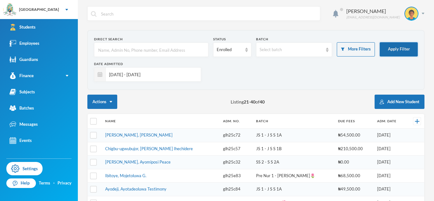
click at [411, 46] on button "Apply Filter" at bounding box center [399, 49] width 38 height 14
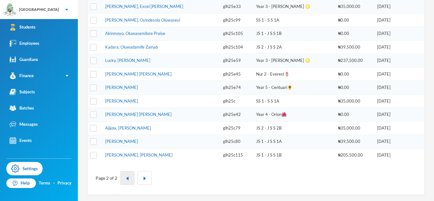
click at [123, 178] on button "button" at bounding box center [127, 178] width 14 height 14
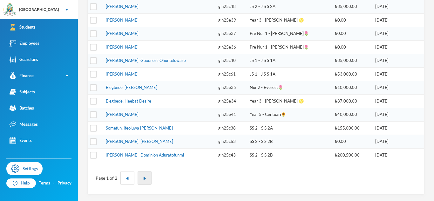
click at [145, 178] on img "button" at bounding box center [145, 179] width 4 height 4
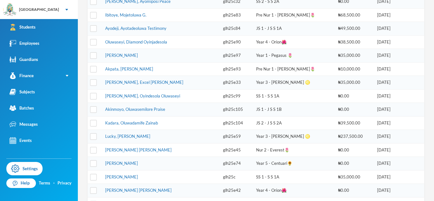
scroll to position [172, 0]
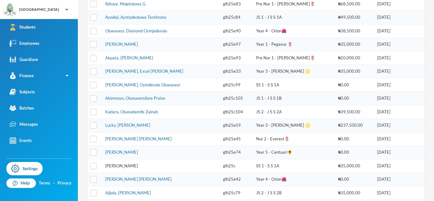
click at [138, 166] on link "[PERSON_NAME]" at bounding box center [121, 165] width 33 height 5
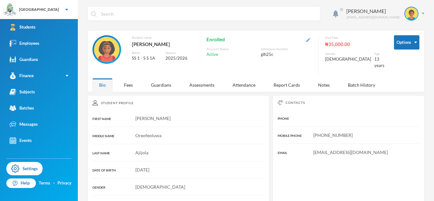
click at [310, 42] on img "button" at bounding box center [308, 40] width 4 height 4
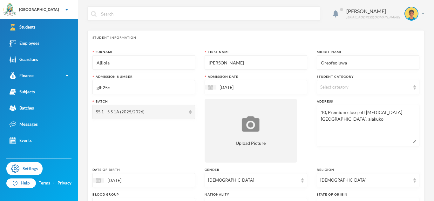
click at [144, 89] on input "glh25c" at bounding box center [144, 87] width 96 height 14
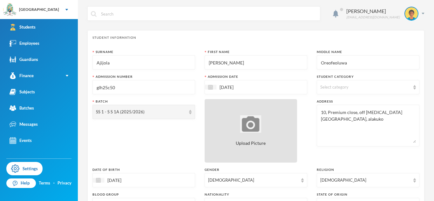
scroll to position [273, 0]
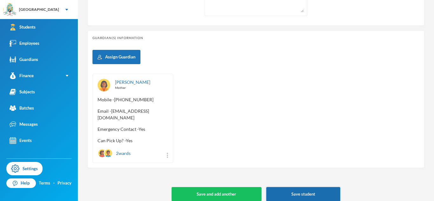
type input "glh25c50"
click at [306, 188] on button "Save student" at bounding box center [303, 194] width 74 height 14
click at [287, 188] on button "Save student" at bounding box center [303, 194] width 74 height 14
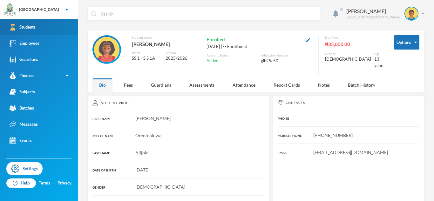
click at [64, 27] on link "Students" at bounding box center [39, 27] width 78 height 16
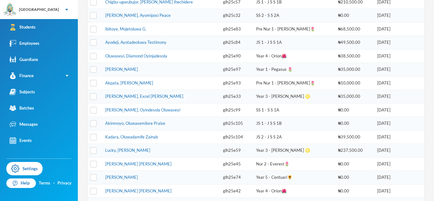
scroll to position [237, 0]
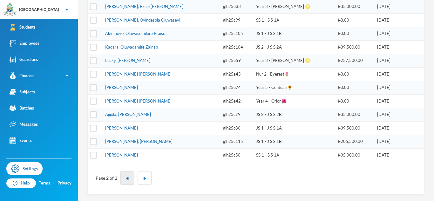
click at [127, 182] on button "button" at bounding box center [127, 178] width 14 height 14
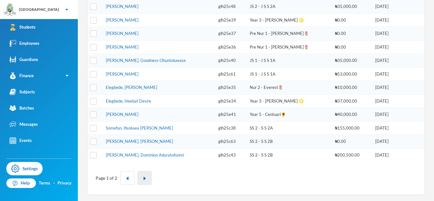
click at [149, 184] on button "button" at bounding box center [145, 178] width 14 height 14
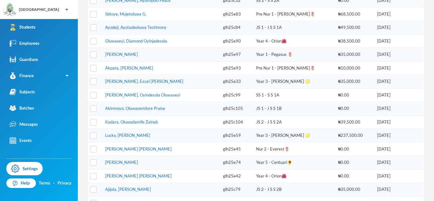
scroll to position [162, 0]
click at [148, 123] on link "Kadara, Oluwadamife Zainab" at bounding box center [131, 121] width 53 height 5
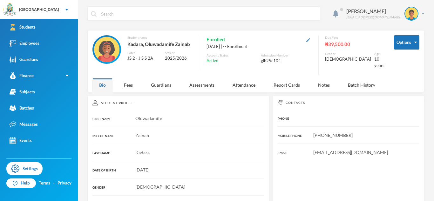
click at [310, 38] on img "button" at bounding box center [308, 40] width 4 height 4
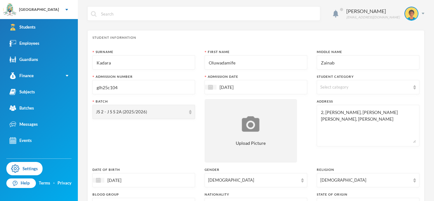
click at [152, 87] on input "glh25c104" at bounding box center [144, 87] width 96 height 14
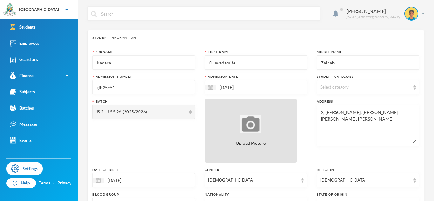
scroll to position [273, 0]
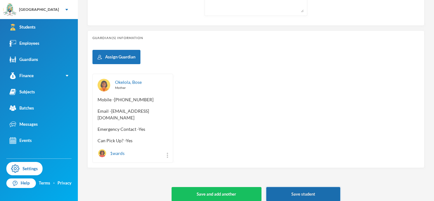
type input "glh25c51"
click at [302, 189] on button "Save student" at bounding box center [303, 194] width 74 height 14
click at [277, 187] on button "Save student" at bounding box center [303, 194] width 74 height 14
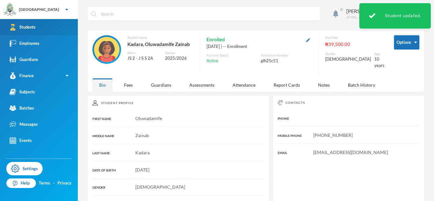
click at [40, 27] on link "Students" at bounding box center [39, 27] width 78 height 16
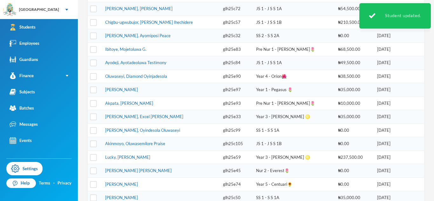
scroll to position [128, 0]
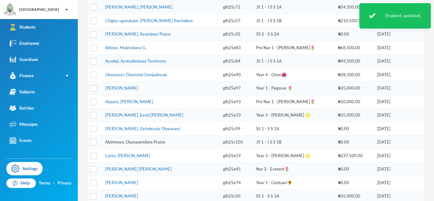
click at [161, 143] on link "Akinmoyo, Oluwasemilore Praise" at bounding box center [135, 142] width 60 height 5
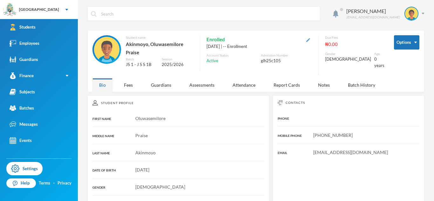
click at [310, 39] on img "button" at bounding box center [308, 40] width 4 height 4
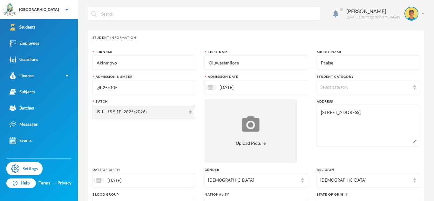
click at [181, 86] on input "glh25c105" at bounding box center [144, 87] width 96 height 14
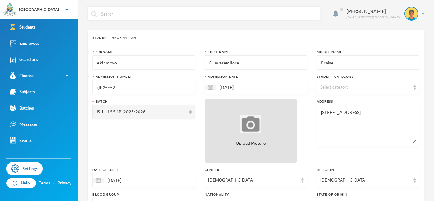
scroll to position [273, 0]
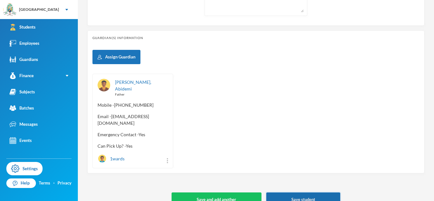
type input "glh25c52"
click at [301, 193] on button "Save student" at bounding box center [303, 200] width 74 height 14
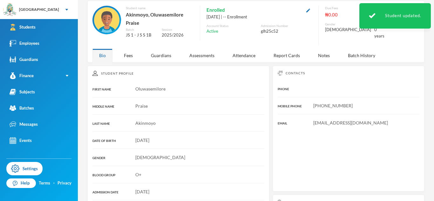
scroll to position [116, 0]
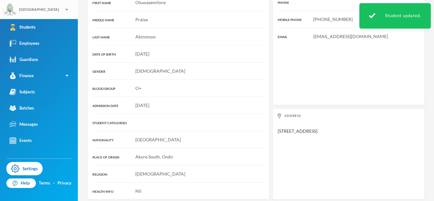
click at [34, 18] on div "[GEOGRAPHIC_DATA]" at bounding box center [39, 9] width 78 height 19
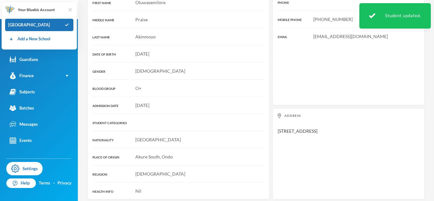
click at [71, 10] on img at bounding box center [70, 10] width 6 height 6
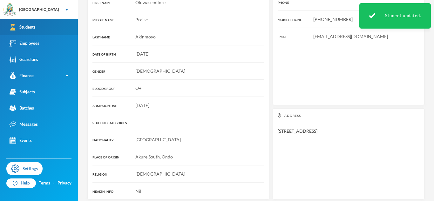
click at [66, 25] on link "Students" at bounding box center [39, 27] width 78 height 16
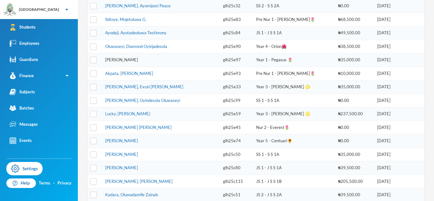
scroll to position [157, 0]
click at [154, 98] on link "[PERSON_NAME], Oyindesola Oluwaseyi" at bounding box center [142, 100] width 75 height 5
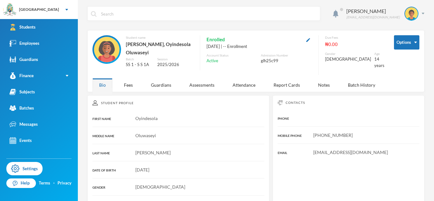
click at [312, 42] on button "button" at bounding box center [309, 39] width 8 height 7
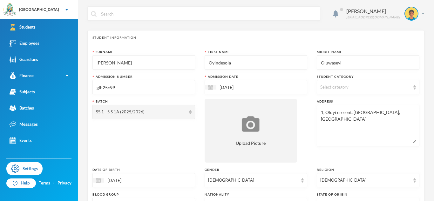
click at [184, 84] on input "glh25c99" at bounding box center [144, 87] width 96 height 14
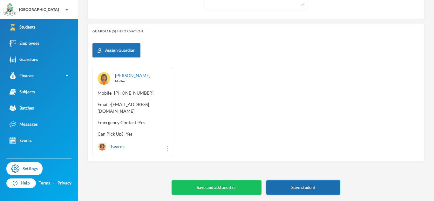
type input "glh25c53"
click at [324, 188] on button "Save student" at bounding box center [303, 188] width 74 height 14
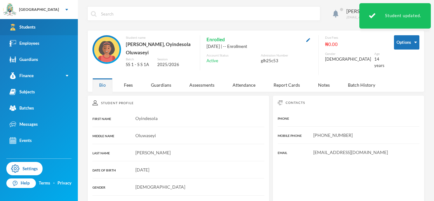
click at [42, 31] on link "Students" at bounding box center [39, 27] width 78 height 16
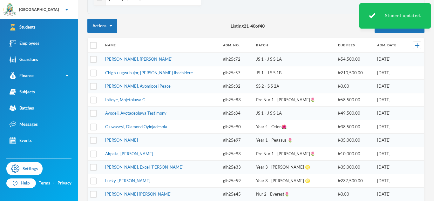
scroll to position [76, 0]
click at [158, 143] on td "[PERSON_NAME]" at bounding box center [161, 141] width 118 height 14
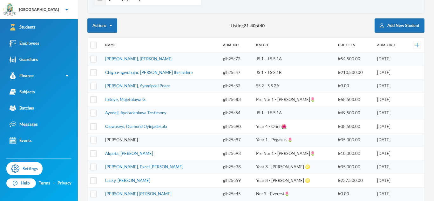
click at [138, 139] on link "[PERSON_NAME]" at bounding box center [121, 139] width 33 height 5
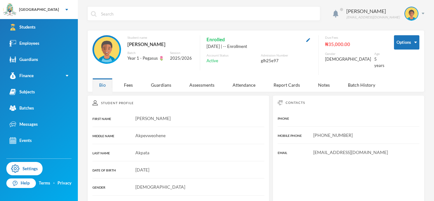
click at [312, 37] on button "button" at bounding box center [309, 39] width 8 height 7
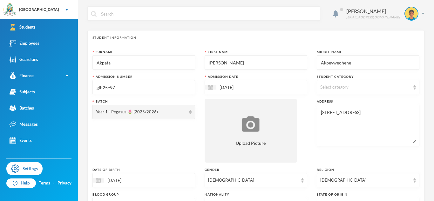
click at [184, 86] on input "glh25e97" at bounding box center [144, 87] width 96 height 14
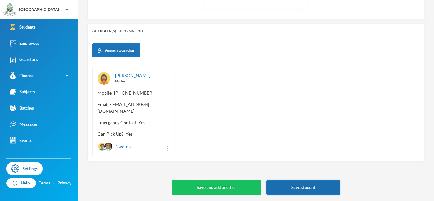
type input "glh25e54"
click at [317, 186] on button "Save student" at bounding box center [303, 188] width 74 height 14
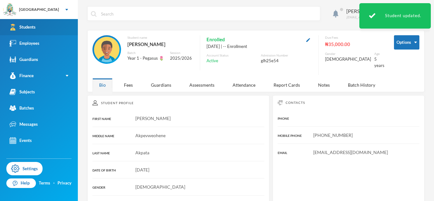
click at [50, 28] on link "Students" at bounding box center [39, 27] width 78 height 16
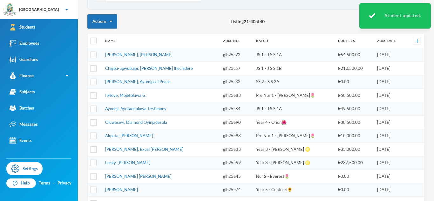
scroll to position [85, 0]
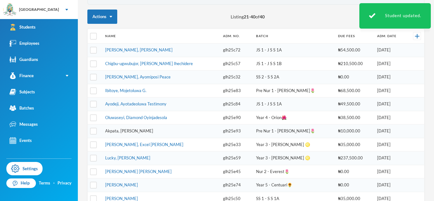
click at [143, 132] on link "Akpata, [PERSON_NAME]" at bounding box center [129, 130] width 48 height 5
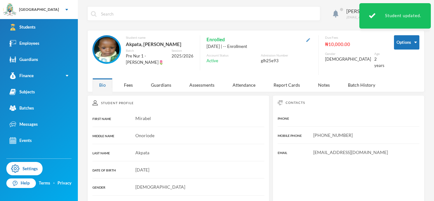
click at [310, 38] on img "button" at bounding box center [308, 40] width 4 height 4
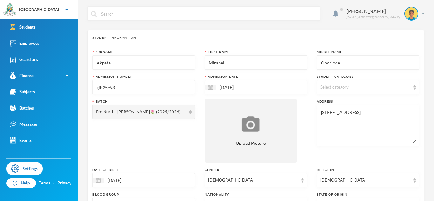
click at [165, 83] on input "glh25e93" at bounding box center [144, 87] width 96 height 14
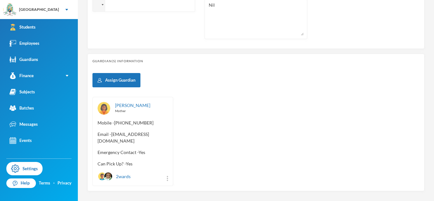
scroll to position [280, 0]
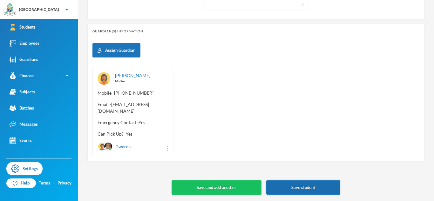
type input "glh25e55"
click at [292, 182] on button "Save student" at bounding box center [303, 188] width 74 height 14
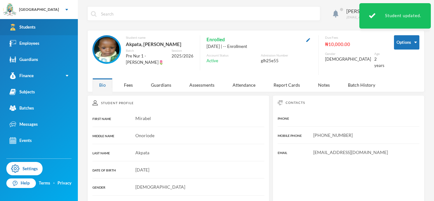
click at [26, 25] on div "Students" at bounding box center [23, 27] width 26 height 7
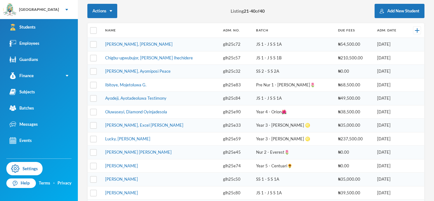
scroll to position [91, 0]
click at [161, 112] on link "Oluwaseyi, Diamond Oyinjadesola" at bounding box center [136, 112] width 62 height 5
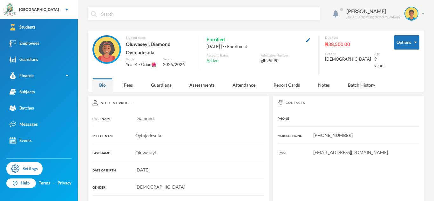
click at [312, 39] on button "button" at bounding box center [309, 39] width 8 height 7
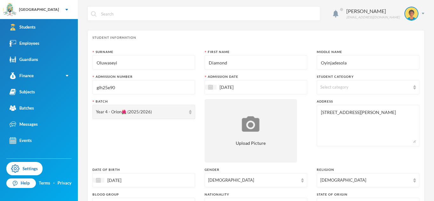
click at [188, 84] on input "glh25e90" at bounding box center [144, 87] width 96 height 14
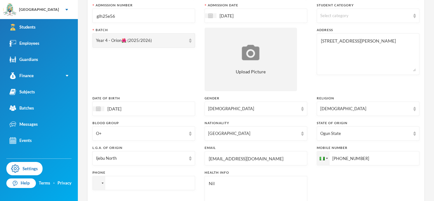
scroll to position [273, 0]
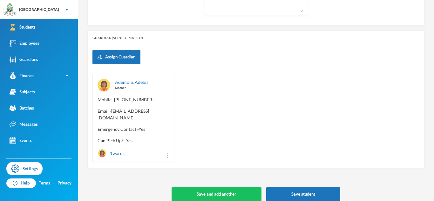
type input "glh25e56"
click at [331, 196] on div "[PERSON_NAME] [PERSON_NAME][EMAIL_ADDRESS][DOMAIN_NAME] Student Information Sur…" at bounding box center [256, 100] width 356 height 201
click at [328, 192] on button "Save student" at bounding box center [303, 194] width 74 height 14
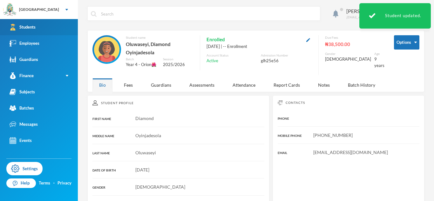
click at [47, 24] on link "Students" at bounding box center [39, 27] width 78 height 16
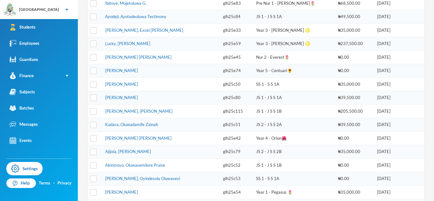
scroll to position [172, 0]
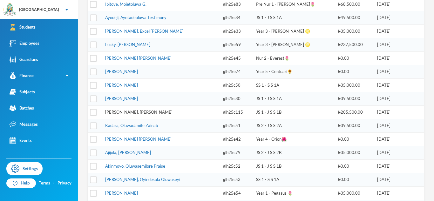
click at [152, 112] on link "[PERSON_NAME], [PERSON_NAME]" at bounding box center [138, 112] width 67 height 5
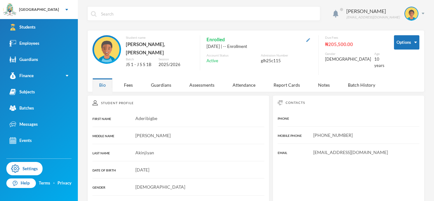
click at [310, 41] on img "button" at bounding box center [308, 40] width 4 height 4
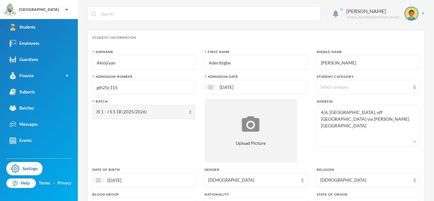
click at [177, 89] on input "glh25c115" at bounding box center [144, 87] width 96 height 14
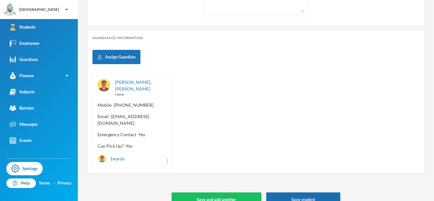
click at [294, 193] on button "Save student" at bounding box center [303, 200] width 74 height 14
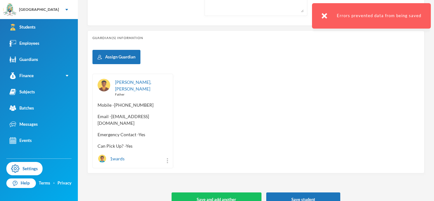
scroll to position [0, 0]
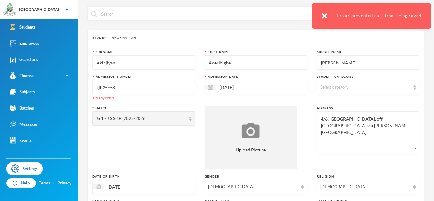
click at [148, 88] on input "glh25c58" at bounding box center [144, 87] width 96 height 14
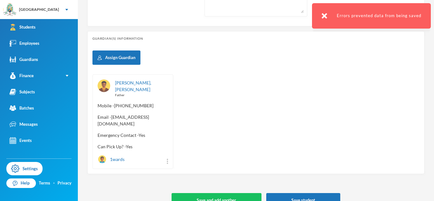
scroll to position [273, 0]
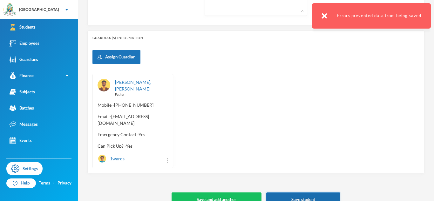
type input "glh25c59"
click at [274, 193] on button "Save student" at bounding box center [303, 200] width 74 height 14
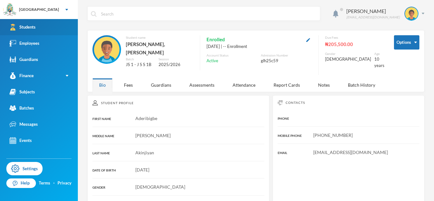
click at [47, 25] on link "Students" at bounding box center [39, 27] width 78 height 16
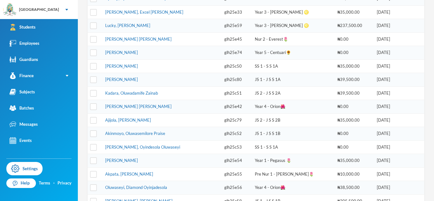
scroll to position [187, 0]
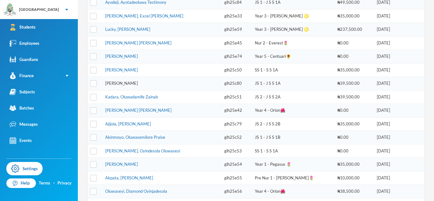
click at [138, 85] on link "[PERSON_NAME]" at bounding box center [121, 83] width 33 height 5
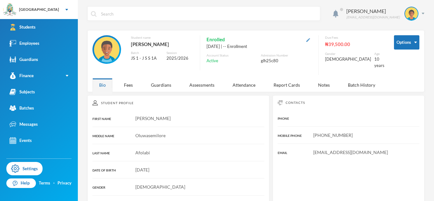
click at [310, 40] on img "button" at bounding box center [308, 40] width 4 height 4
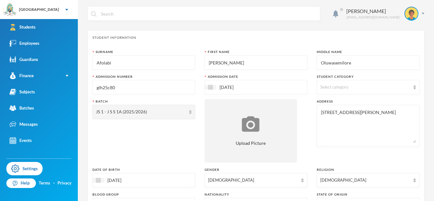
click at [183, 85] on input "glh25c80" at bounding box center [144, 87] width 96 height 14
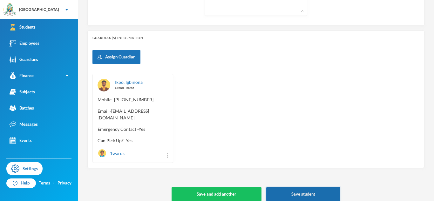
type input "glh25c60"
click at [304, 187] on button "Save student" at bounding box center [303, 194] width 74 height 14
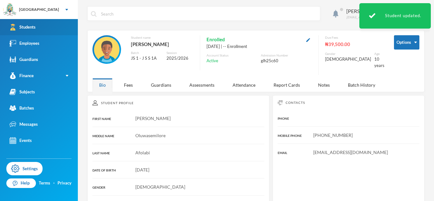
click at [31, 28] on div "Students" at bounding box center [23, 27] width 26 height 7
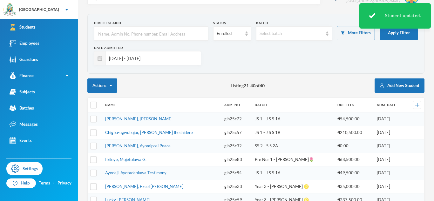
scroll to position [17, 0]
click at [134, 159] on link "Ibitoye, Mojetoluwa G." at bounding box center [125, 159] width 41 height 5
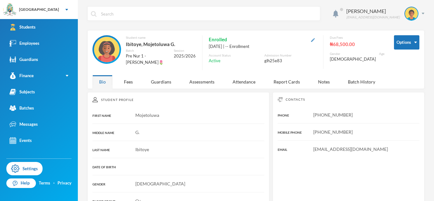
click at [315, 39] on img "button" at bounding box center [313, 40] width 4 height 4
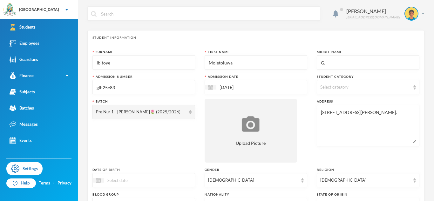
click at [132, 83] on input "glh25e83" at bounding box center [144, 87] width 96 height 14
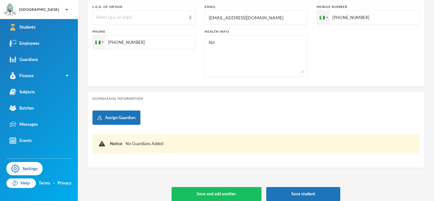
scroll to position [219, 0]
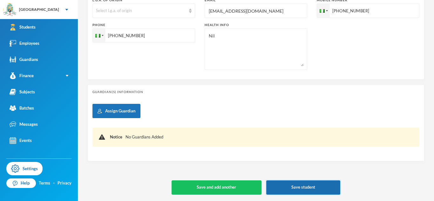
type input "glh25e61"
click at [307, 182] on button "Save student" at bounding box center [303, 188] width 74 height 14
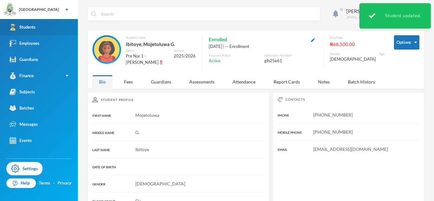
click at [31, 28] on div "Students" at bounding box center [23, 27] width 26 height 7
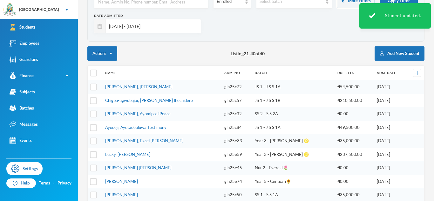
scroll to position [49, 0]
click at [158, 127] on link "Ayodeji, Ayotadeoluwa Testimony" at bounding box center [135, 127] width 61 height 5
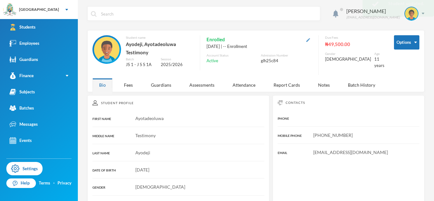
click at [310, 41] on img "button" at bounding box center [308, 40] width 4 height 4
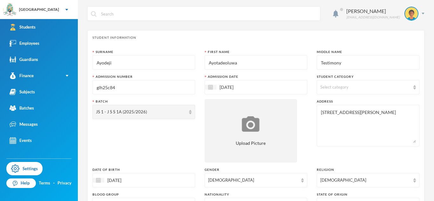
click at [143, 88] on input "glh25c84" at bounding box center [144, 87] width 96 height 14
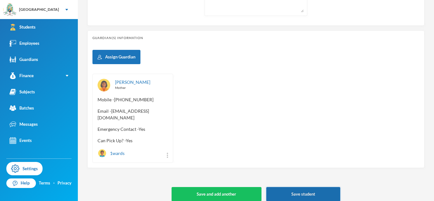
type input "glh25c62"
click at [304, 189] on button "Save student" at bounding box center [303, 194] width 74 height 14
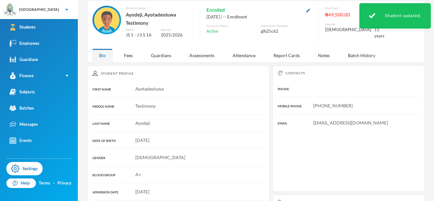
scroll to position [120, 0]
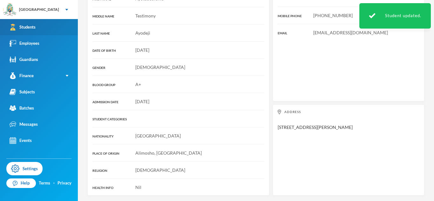
click at [39, 29] on link "Students" at bounding box center [39, 27] width 78 height 16
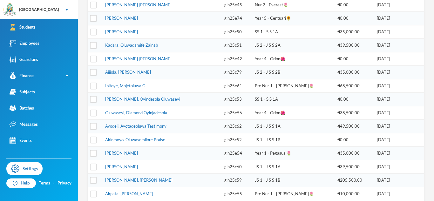
scroll to position [192, 0]
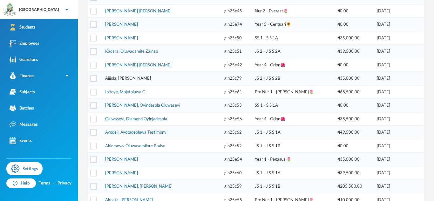
click at [133, 79] on link "Ajijola, [PERSON_NAME]" at bounding box center [128, 78] width 46 height 5
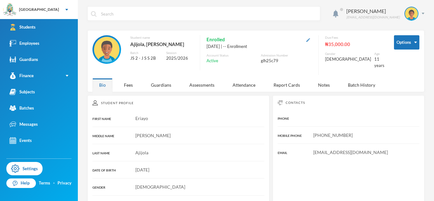
click at [310, 41] on img "button" at bounding box center [308, 40] width 4 height 4
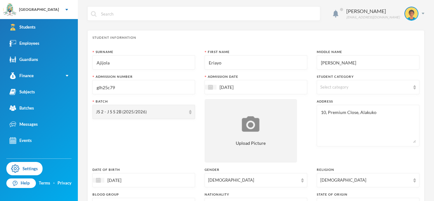
click at [168, 86] on input "glh25c79" at bounding box center [144, 87] width 96 height 14
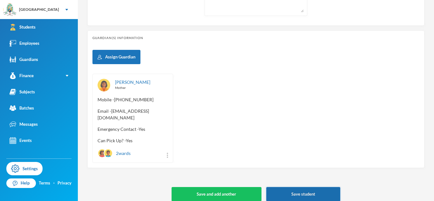
click at [298, 187] on button "Save student" at bounding box center [303, 194] width 74 height 14
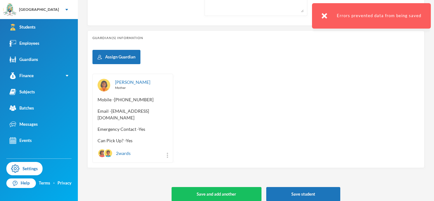
scroll to position [0, 0]
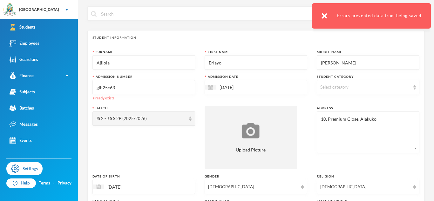
click at [120, 89] on input "glh25c63" at bounding box center [144, 87] width 96 height 14
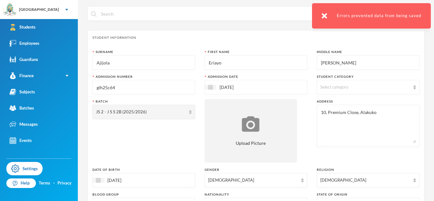
scroll to position [273, 0]
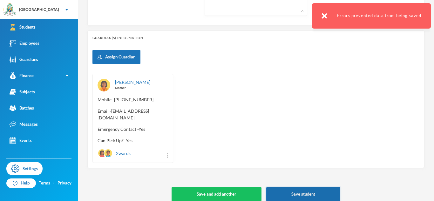
type input "glh25c64"
click at [298, 190] on button "Save student" at bounding box center [303, 194] width 74 height 14
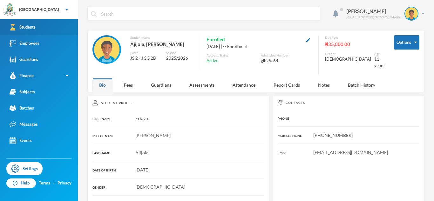
click at [54, 29] on link "Students" at bounding box center [39, 27] width 78 height 16
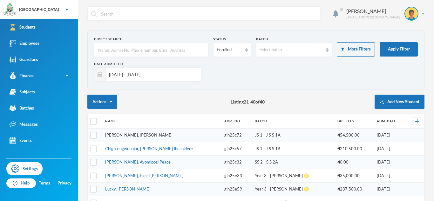
click at [147, 134] on link "[PERSON_NAME], [PERSON_NAME]" at bounding box center [138, 135] width 67 height 5
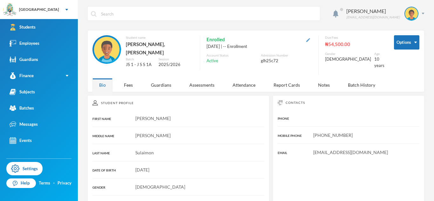
click at [310, 38] on img "button" at bounding box center [308, 40] width 4 height 4
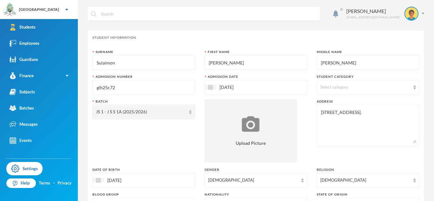
click at [118, 90] on input "glh25c72" at bounding box center [144, 87] width 96 height 14
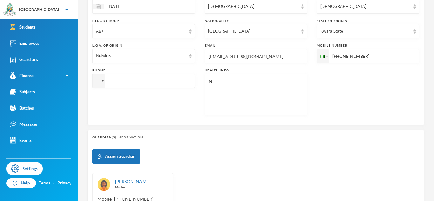
scroll to position [280, 0]
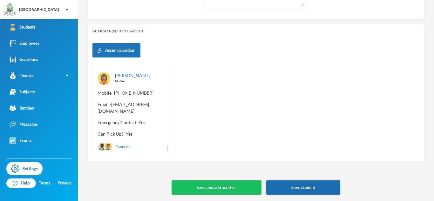
type input "glh25c65"
click at [312, 183] on button "Save student" at bounding box center [303, 188] width 74 height 14
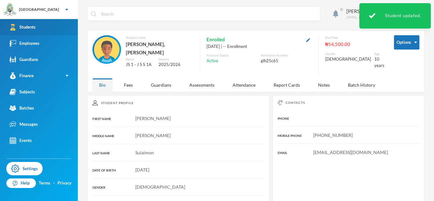
click at [51, 19] on link "Students" at bounding box center [39, 27] width 78 height 16
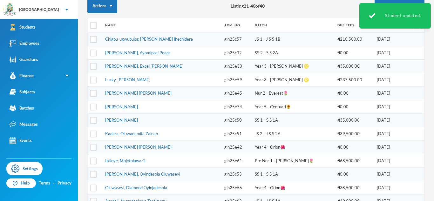
scroll to position [103, 0]
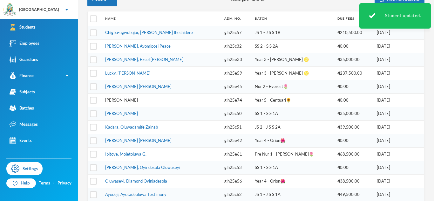
click at [136, 99] on link "[PERSON_NAME]" at bounding box center [121, 100] width 33 height 5
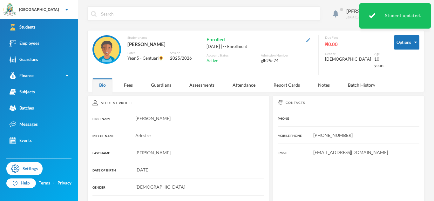
click at [310, 39] on img "button" at bounding box center [308, 40] width 4 height 4
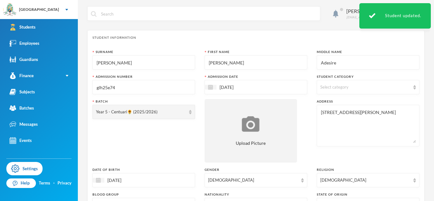
click at [178, 92] on input "glh25e74" at bounding box center [144, 87] width 96 height 14
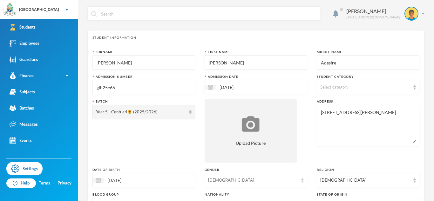
scroll to position [273, 0]
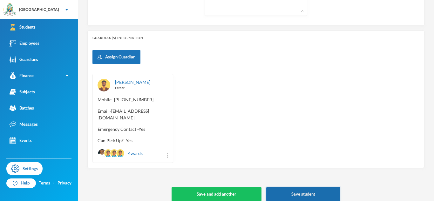
type input "glh25e66"
click at [304, 190] on button "Save student" at bounding box center [303, 194] width 74 height 14
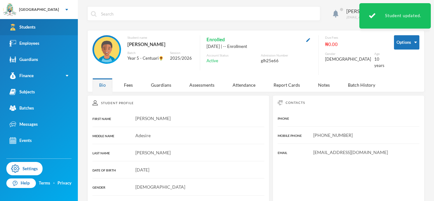
click at [42, 27] on link "Students" at bounding box center [39, 27] width 78 height 16
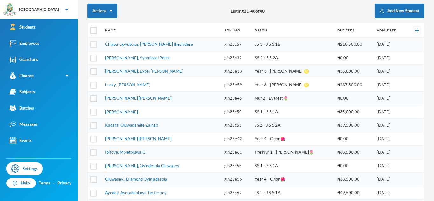
scroll to position [237, 0]
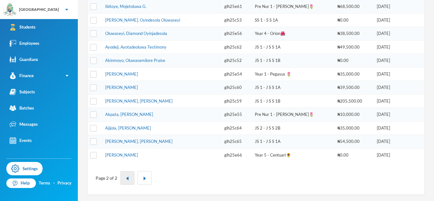
click at [128, 183] on button "button" at bounding box center [127, 178] width 14 height 14
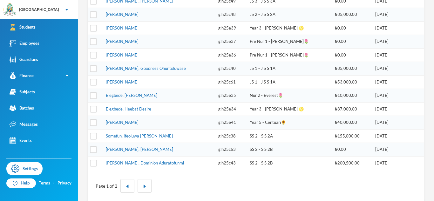
scroll to position [0, 0]
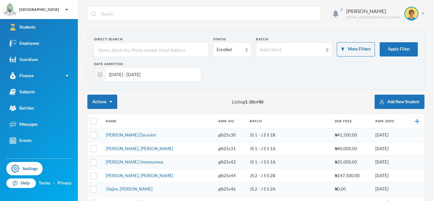
click at [193, 69] on input "[DATE] - [DATE]" at bounding box center [152, 74] width 92 height 14
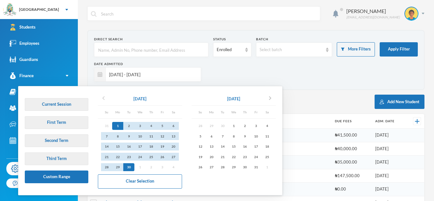
click at [105, 97] on icon "chevron_left" at bounding box center [104, 98] width 8 height 8
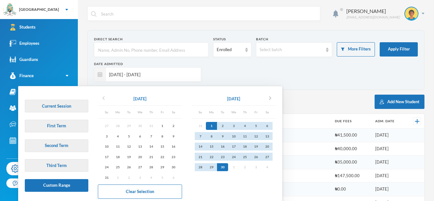
click at [105, 97] on icon "chevron_left" at bounding box center [104, 98] width 8 height 8
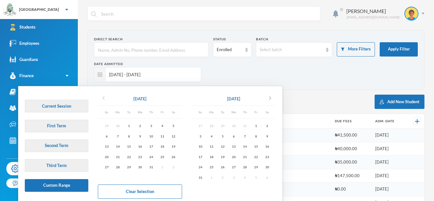
click at [105, 97] on icon "chevron_left" at bounding box center [104, 98] width 8 height 8
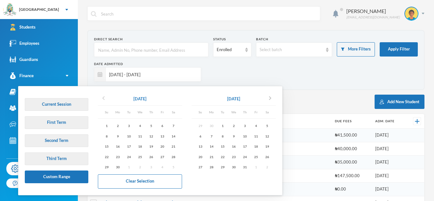
click at [105, 97] on icon "chevron_left" at bounding box center [104, 98] width 8 height 8
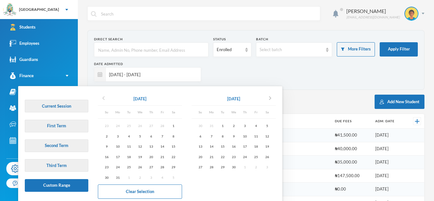
click at [105, 97] on icon "chevron_left" at bounding box center [104, 98] width 8 height 8
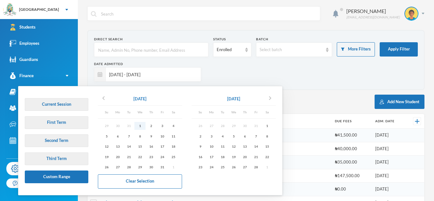
click at [139, 128] on div "1" at bounding box center [139, 126] width 11 height 8
click at [274, 101] on icon "chevron_right" at bounding box center [270, 98] width 8 height 8
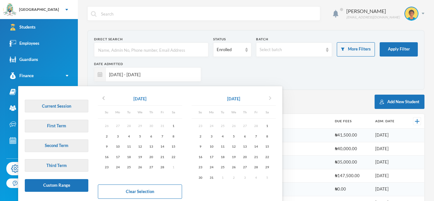
click at [274, 101] on icon "chevron_right" at bounding box center [270, 98] width 8 height 8
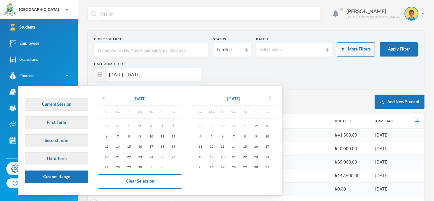
click at [274, 101] on icon "chevron_right" at bounding box center [270, 98] width 8 height 8
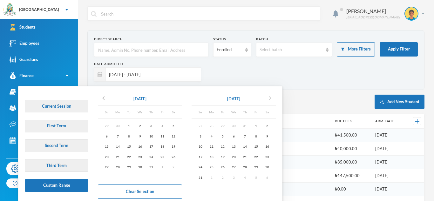
click at [271, 99] on icon "chevron_right" at bounding box center [270, 98] width 8 height 8
click at [224, 167] on div "30" at bounding box center [222, 167] width 11 height 8
type input "[DATE] - [DATE]"
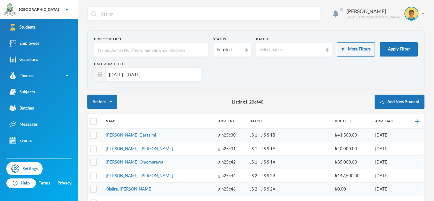
click at [217, 97] on div "Actions Listing 1 - 20 of 40 Add New Student" at bounding box center [255, 102] width 337 height 14
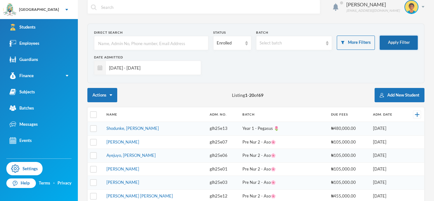
click at [394, 39] on button "Apply Filter" at bounding box center [399, 43] width 38 height 14
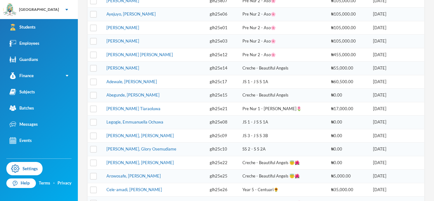
scroll to position [147, 0]
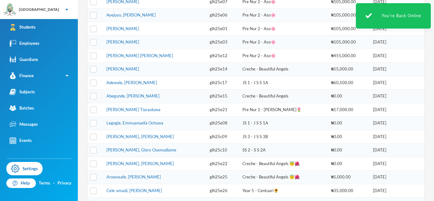
click at [283, 44] on td "Pre Nur 2 - Aso🌸" at bounding box center [283, 43] width 89 height 14
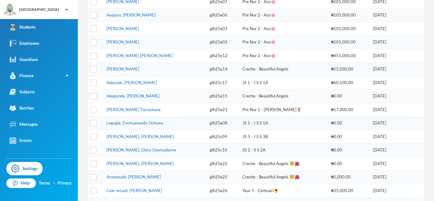
scroll to position [0, 0]
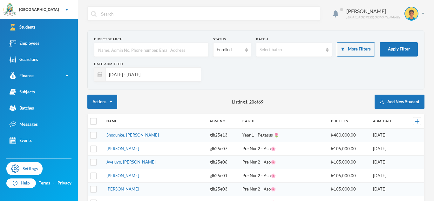
click at [127, 77] on input "[DATE] - [DATE]" at bounding box center [152, 74] width 92 height 14
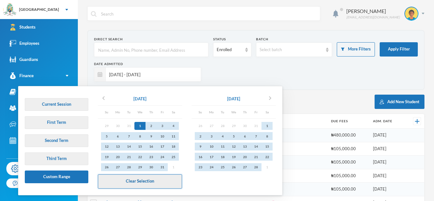
click at [164, 178] on button "Clear Selection" at bounding box center [140, 182] width 84 height 14
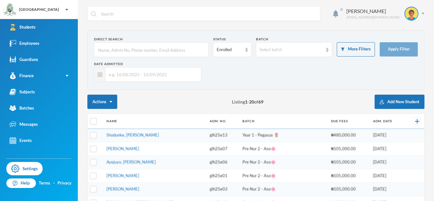
click at [144, 76] on input "text" at bounding box center [152, 74] width 92 height 14
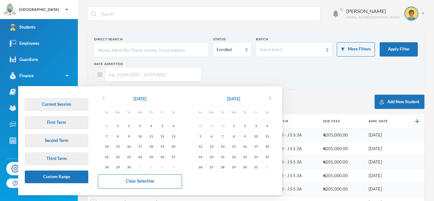
click at [103, 98] on icon "chevron_left" at bounding box center [104, 98] width 8 height 8
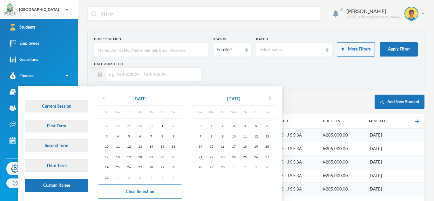
click at [103, 98] on icon "chevron_left" at bounding box center [104, 98] width 8 height 8
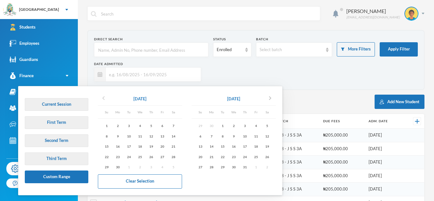
click at [103, 98] on icon "chevron_left" at bounding box center [104, 98] width 8 height 8
click at [243, 68] on div "Date Admitted" at bounding box center [256, 74] width 324 height 25
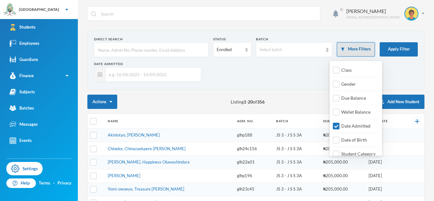
click at [362, 52] on button "More Filters" at bounding box center [356, 49] width 38 height 14
click at [346, 125] on span "Date Admitted" at bounding box center [356, 125] width 34 height 5
click at [340, 125] on input "Date Admitted" at bounding box center [336, 126] width 7 height 7
checkbox input "false"
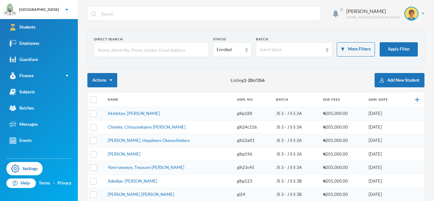
click at [173, 50] on input "text" at bounding box center [151, 50] width 107 height 14
type input "n"
click at [186, 52] on input "n" at bounding box center [151, 50] width 107 height 14
type input "="
click at [109, 51] on input "[PERSON_NAME]" at bounding box center [151, 50] width 107 height 14
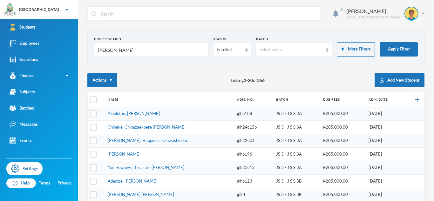
click at [109, 51] on input "[PERSON_NAME]" at bounding box center [151, 50] width 107 height 14
type input "enegide"
click at [397, 48] on button "Apply Filter" at bounding box center [399, 49] width 38 height 14
